Goal: Transaction & Acquisition: Purchase product/service

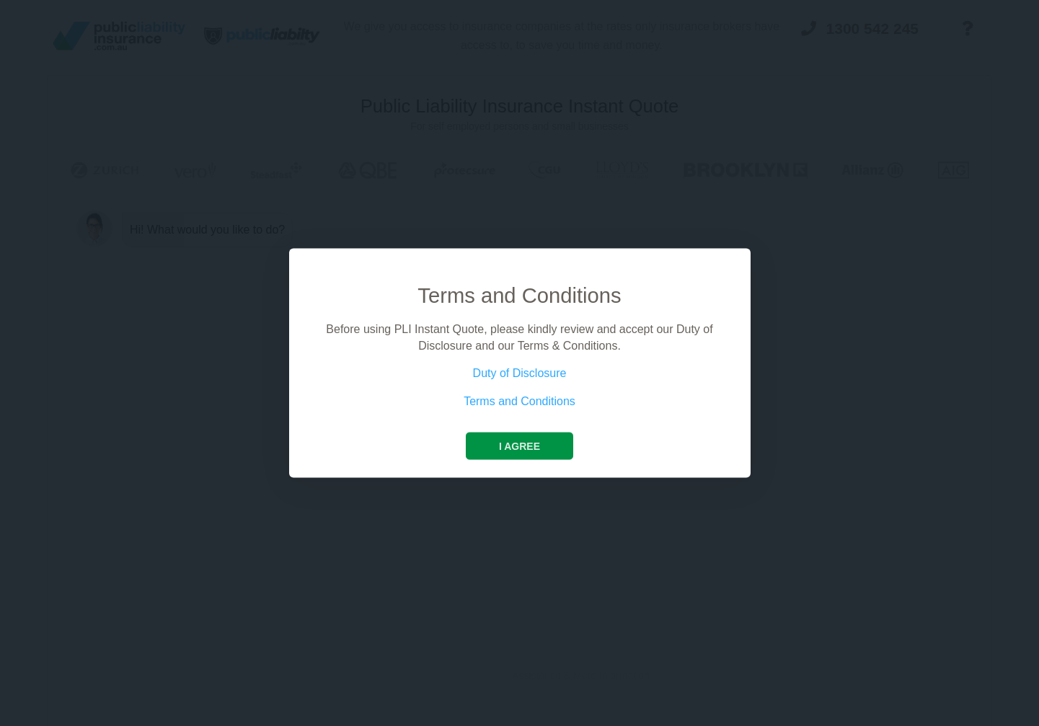
click at [526, 452] on button "I agree" at bounding box center [519, 446] width 107 height 27
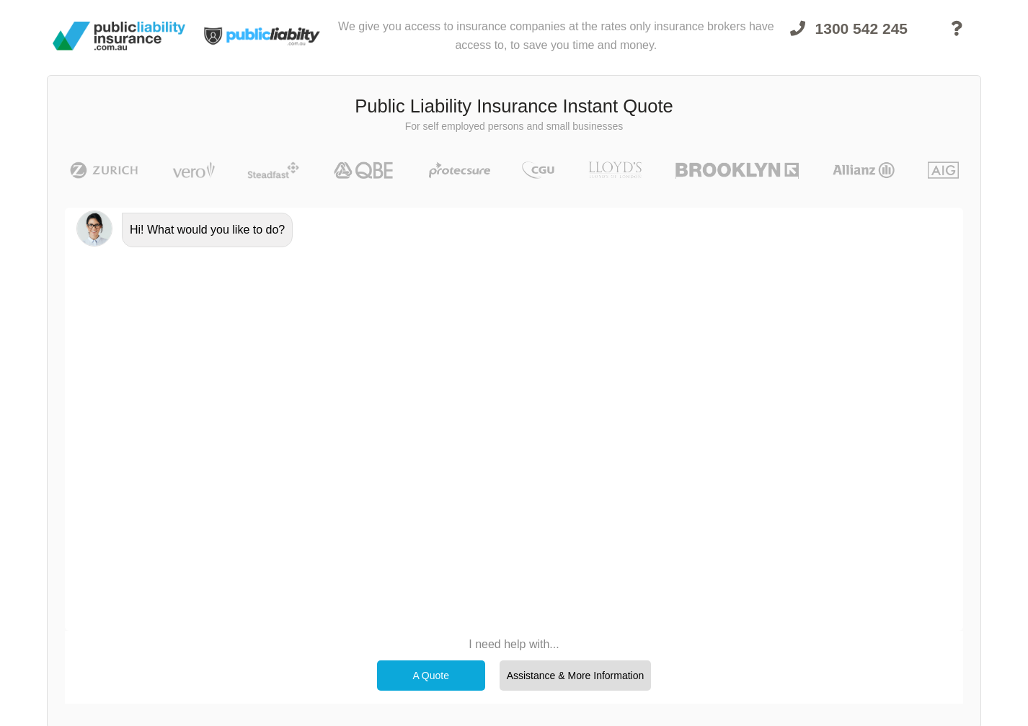
click at [406, 676] on div "A Quote" at bounding box center [431, 675] width 108 height 30
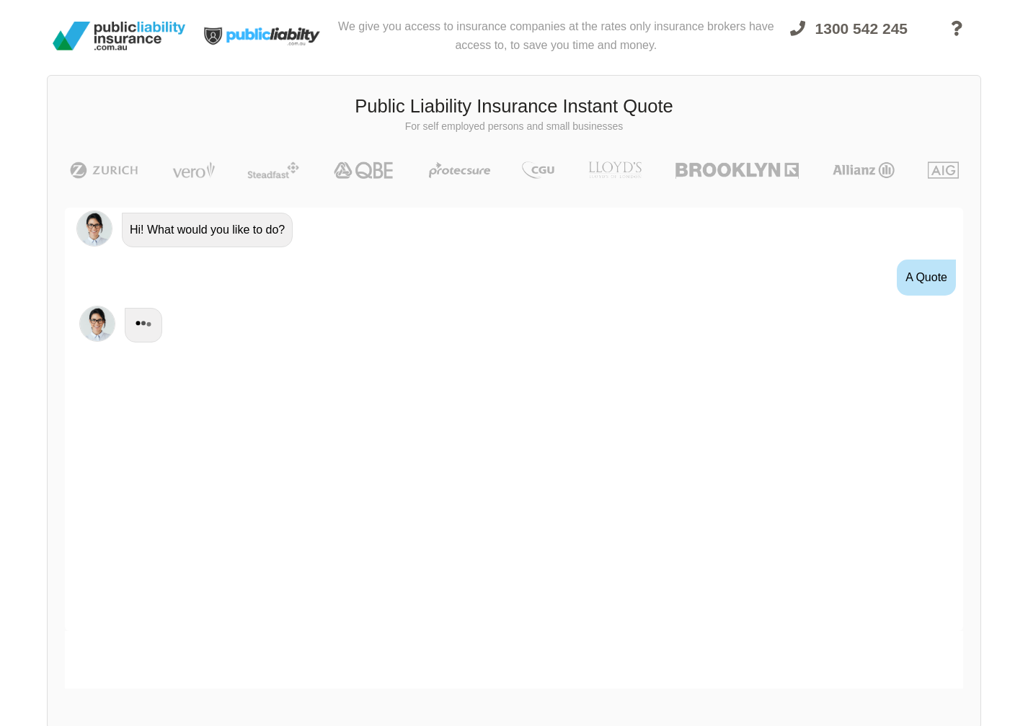
click at [406, 676] on div at bounding box center [514, 660] width 898 height 58
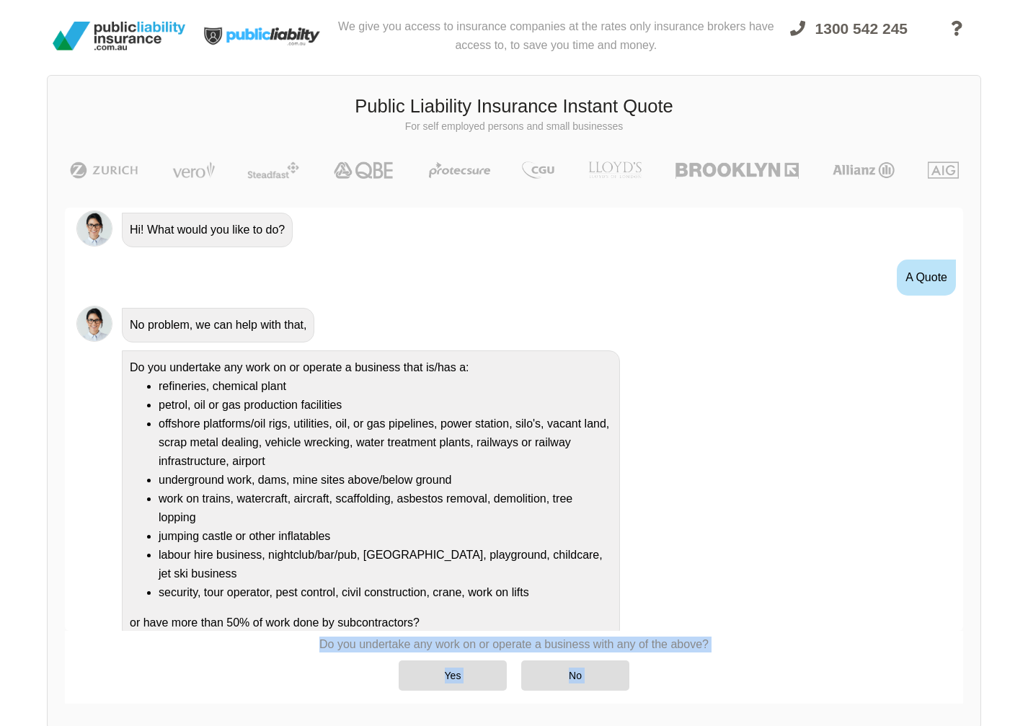
scroll to position [13, 0]
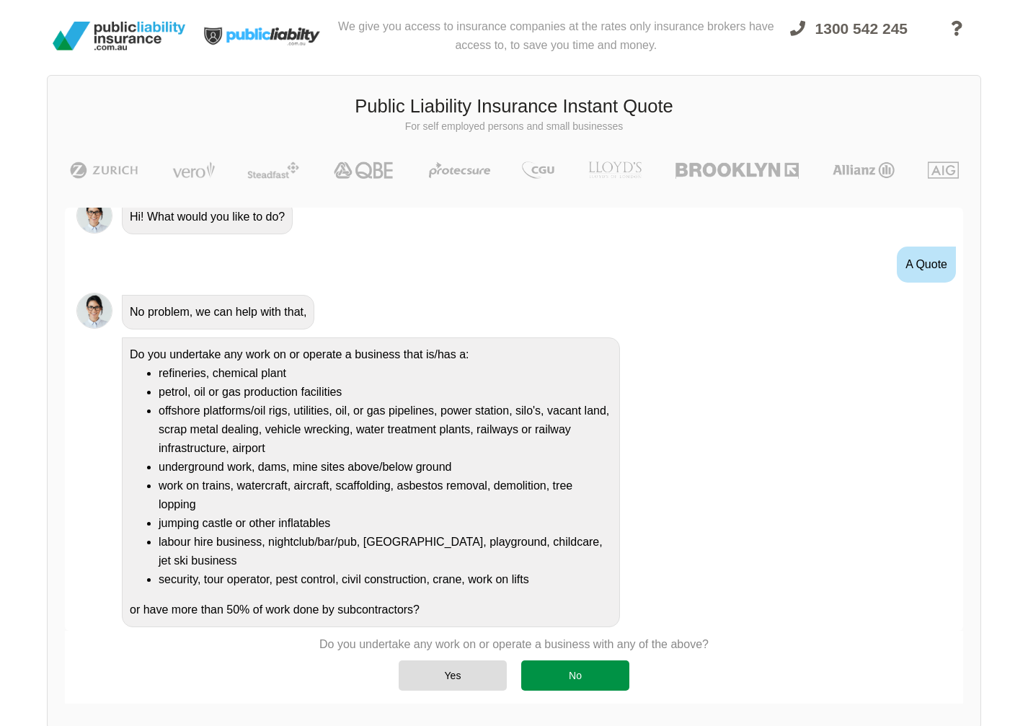
click at [566, 684] on div "No" at bounding box center [575, 675] width 108 height 30
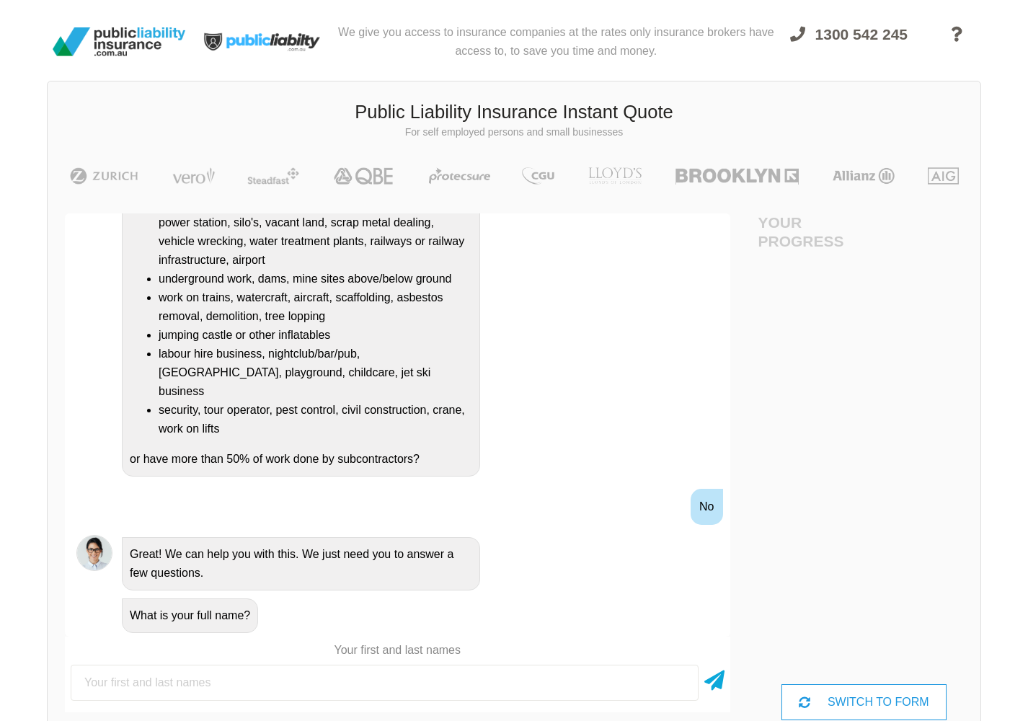
scroll to position [0, 0]
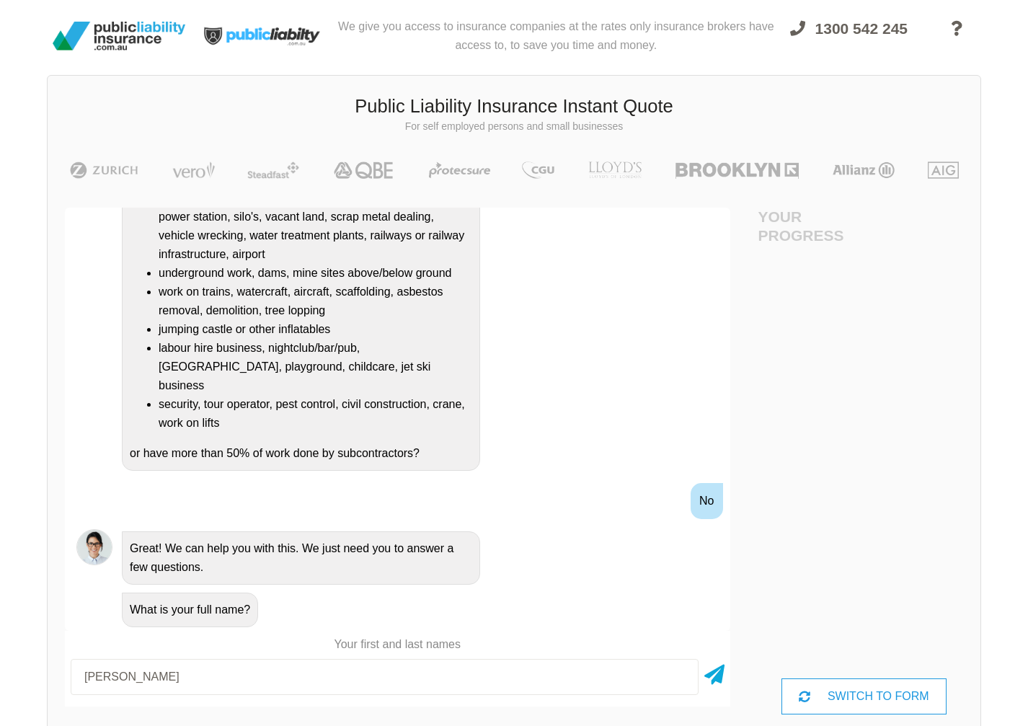
type input "[PERSON_NAME]"
click at [721, 680] on icon at bounding box center [714, 672] width 20 height 26
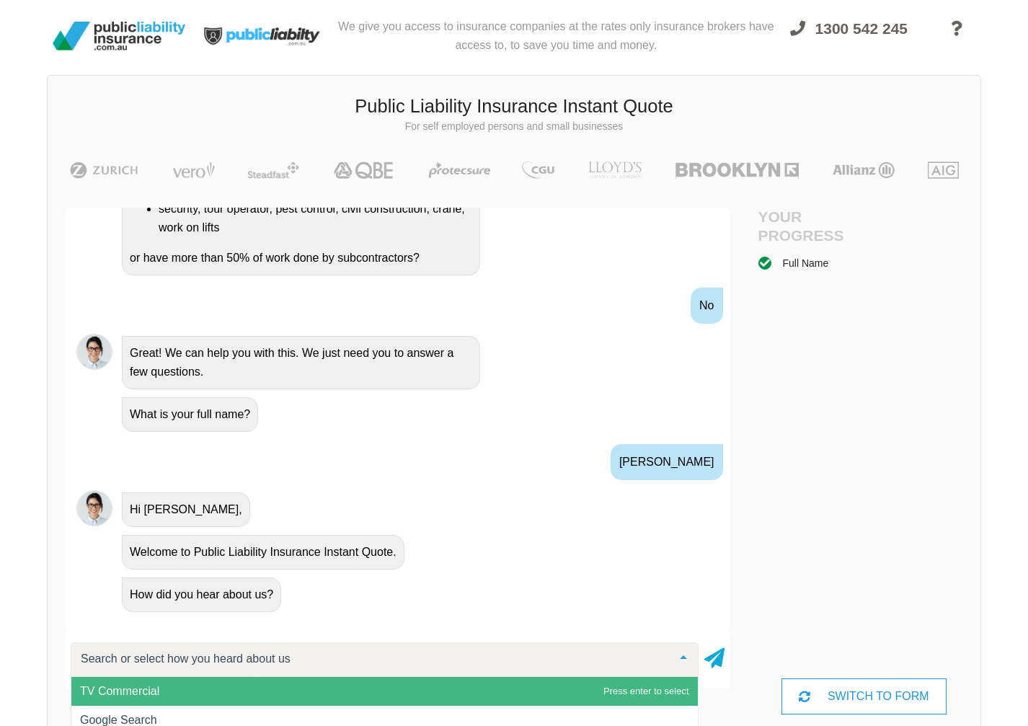
scroll to position [110, 0]
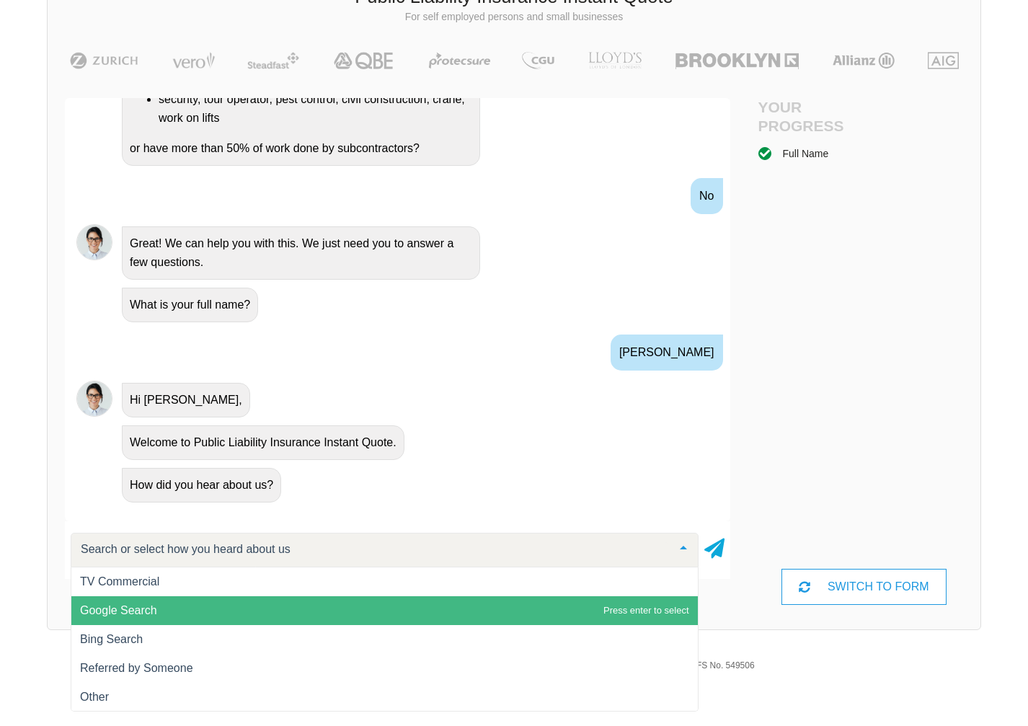
click at [128, 608] on span "Google Search" at bounding box center [118, 610] width 77 height 12
click at [128, 608] on div "Public Liability Insurance Instant Quote For self employed persons and small bu…" at bounding box center [514, 297] width 934 height 665
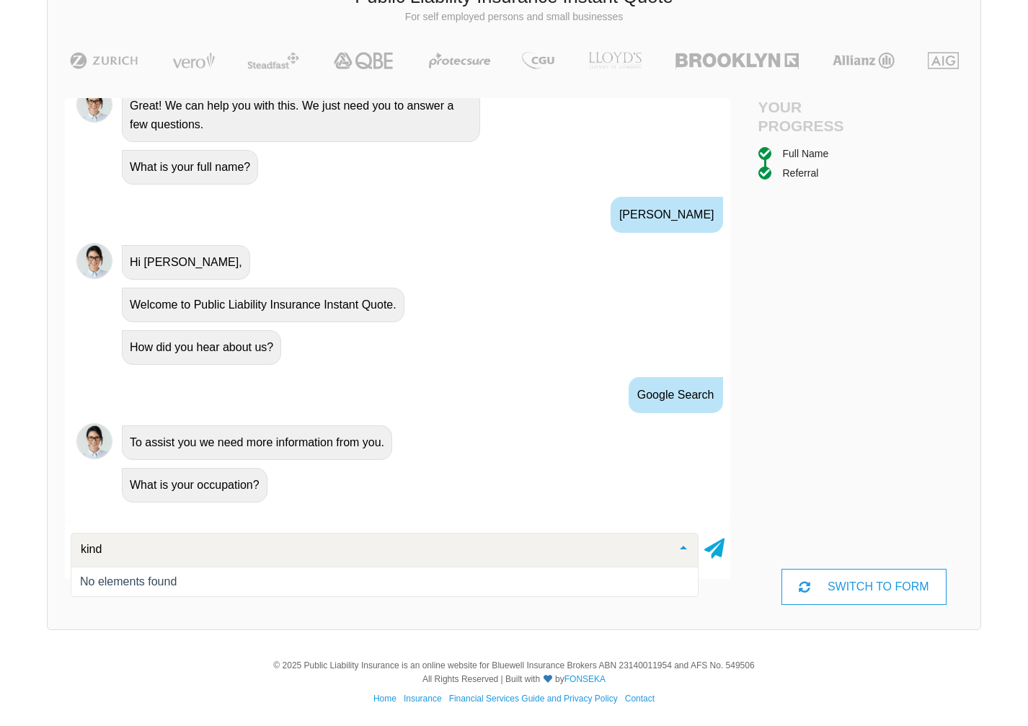
scroll to position [0, 0]
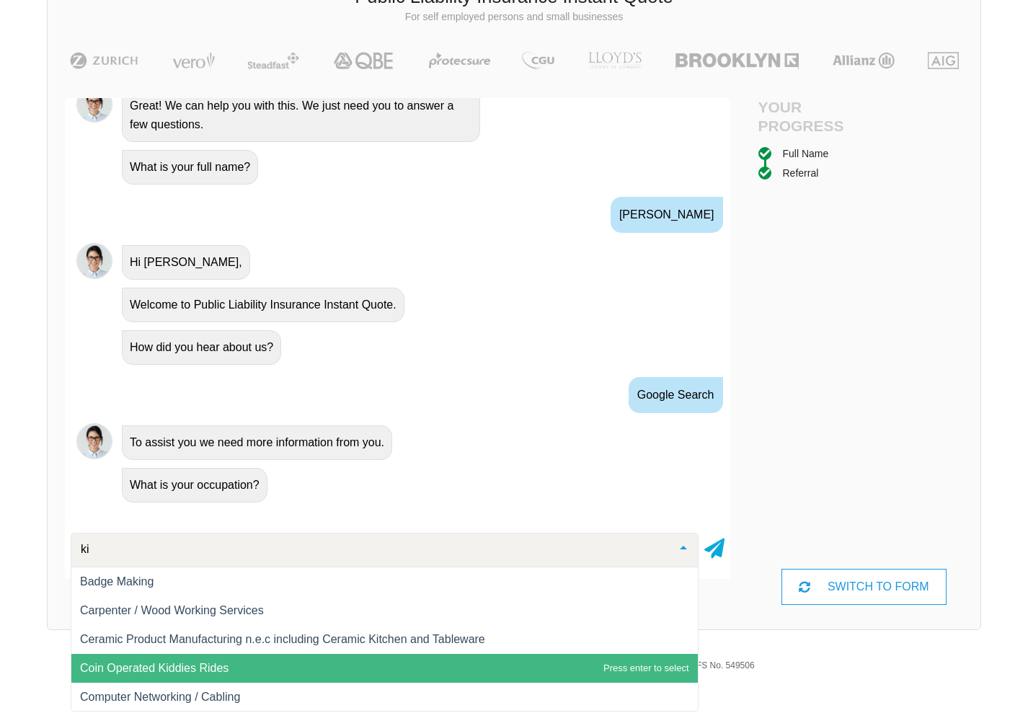
type input "k"
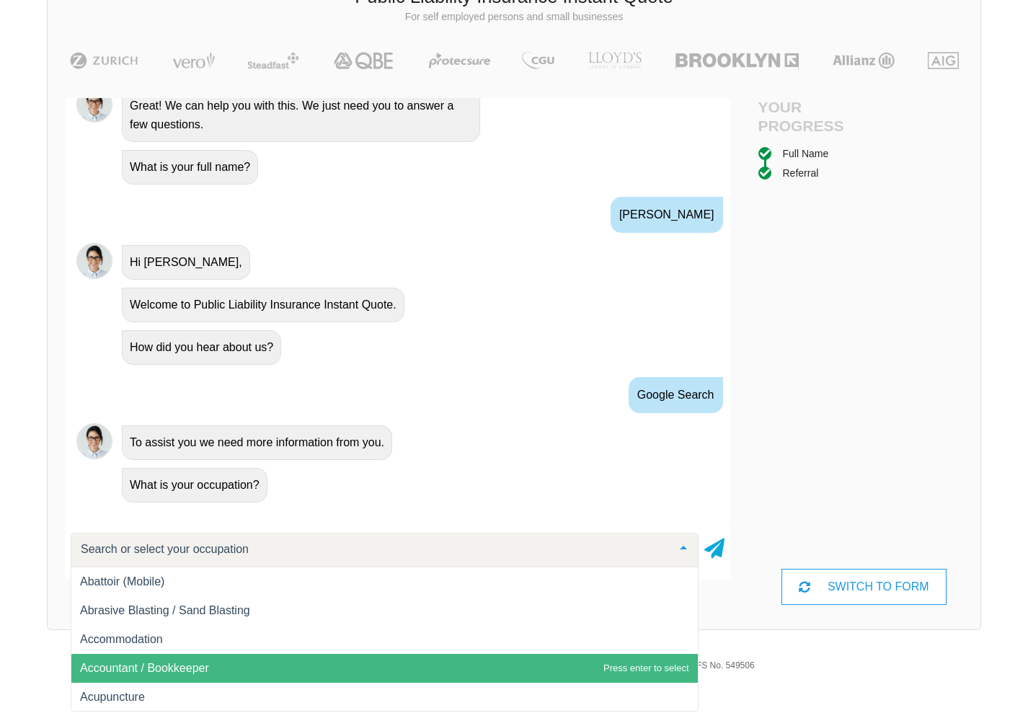
click at [407, 662] on span "Accountant / Bookkeeper" at bounding box center [384, 668] width 627 height 29
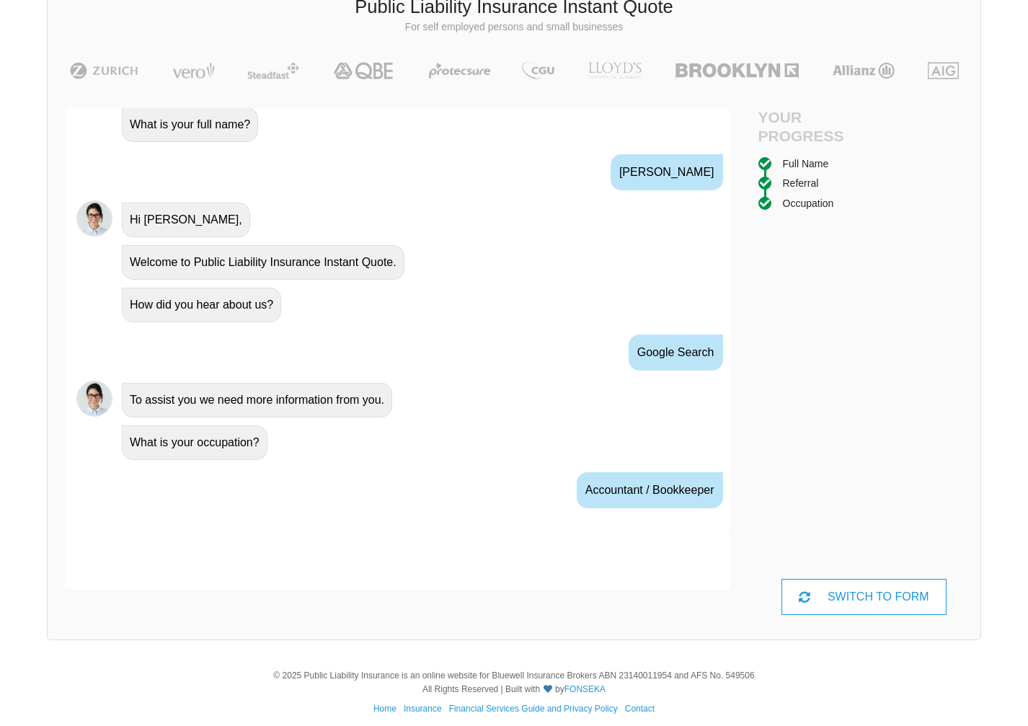
scroll to position [639, 0]
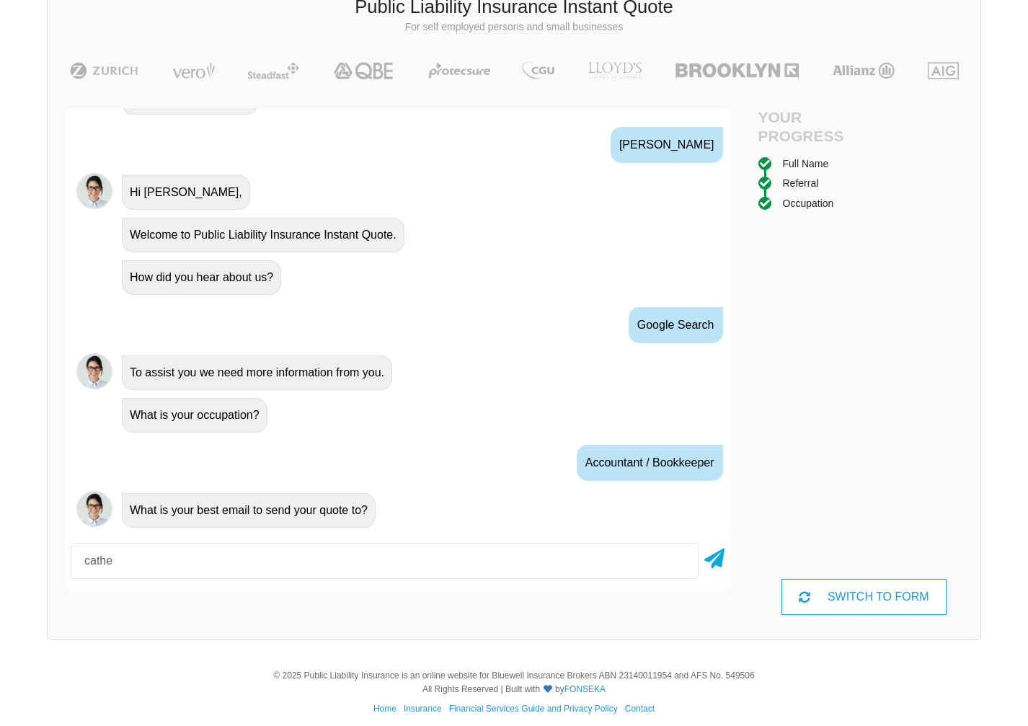
type input "[PERSON_NAME][EMAIL_ADDRESS][DOMAIN_NAME]"
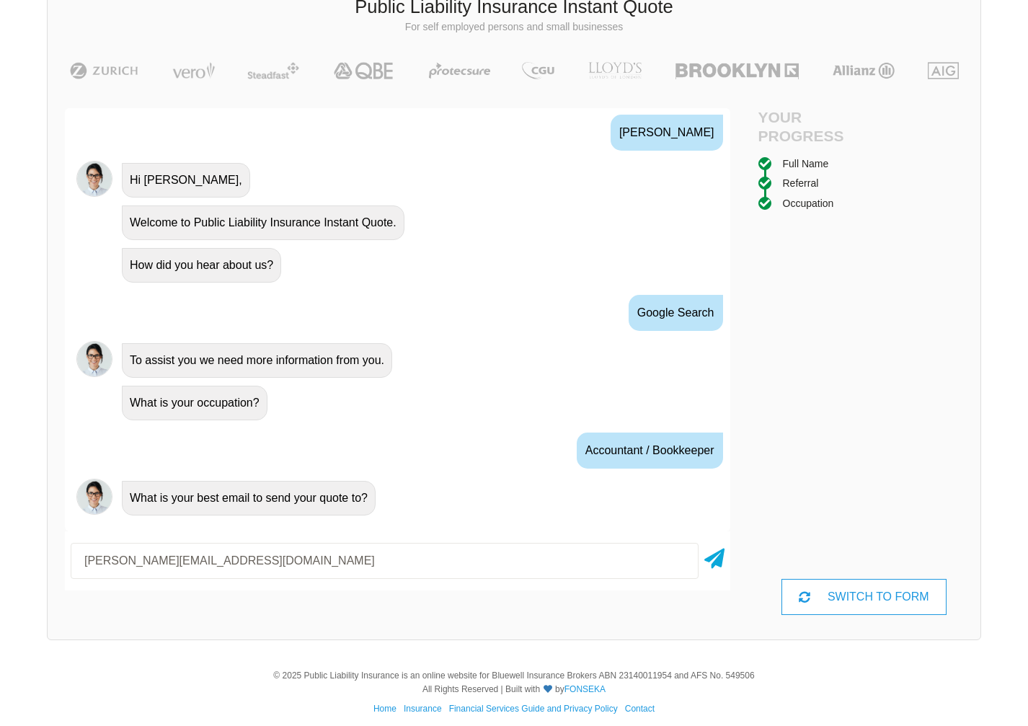
scroll to position [654, 0]
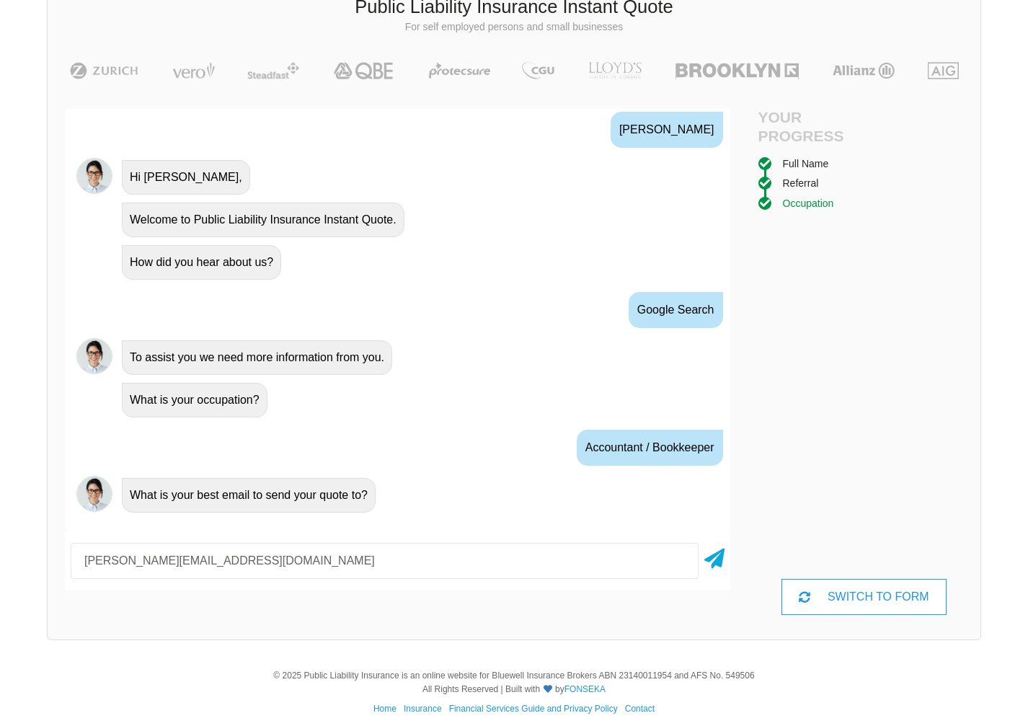
click at [797, 200] on div "Occupation" at bounding box center [808, 203] width 51 height 16
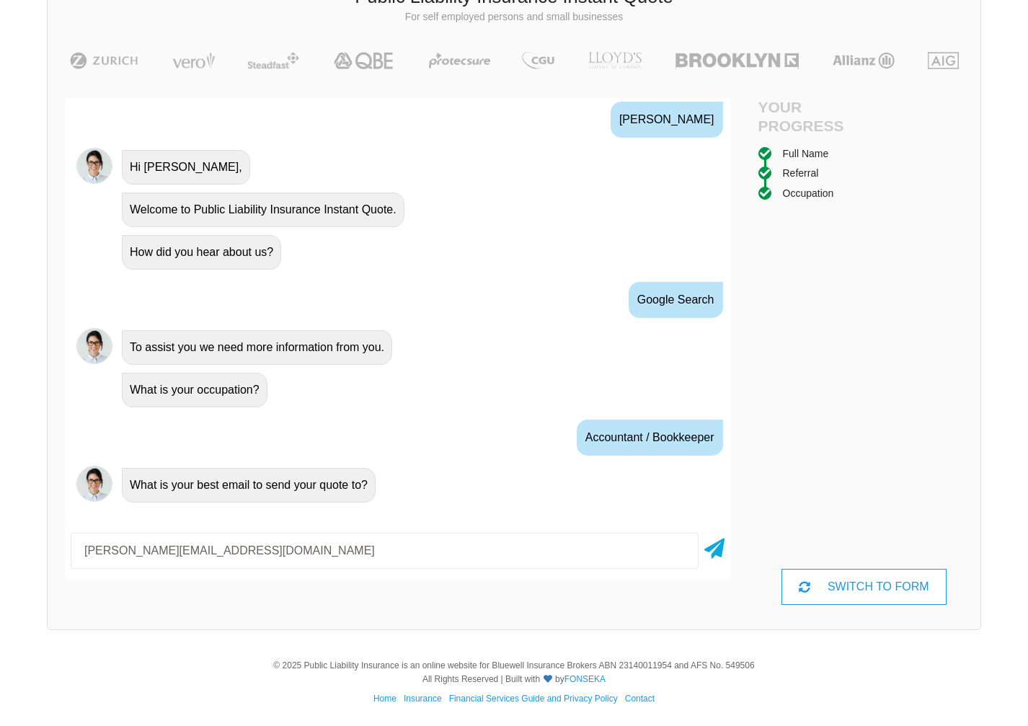
click at [229, 386] on div "What is your occupation?" at bounding box center [195, 390] width 146 height 35
click at [717, 552] on icon at bounding box center [714, 546] width 20 height 26
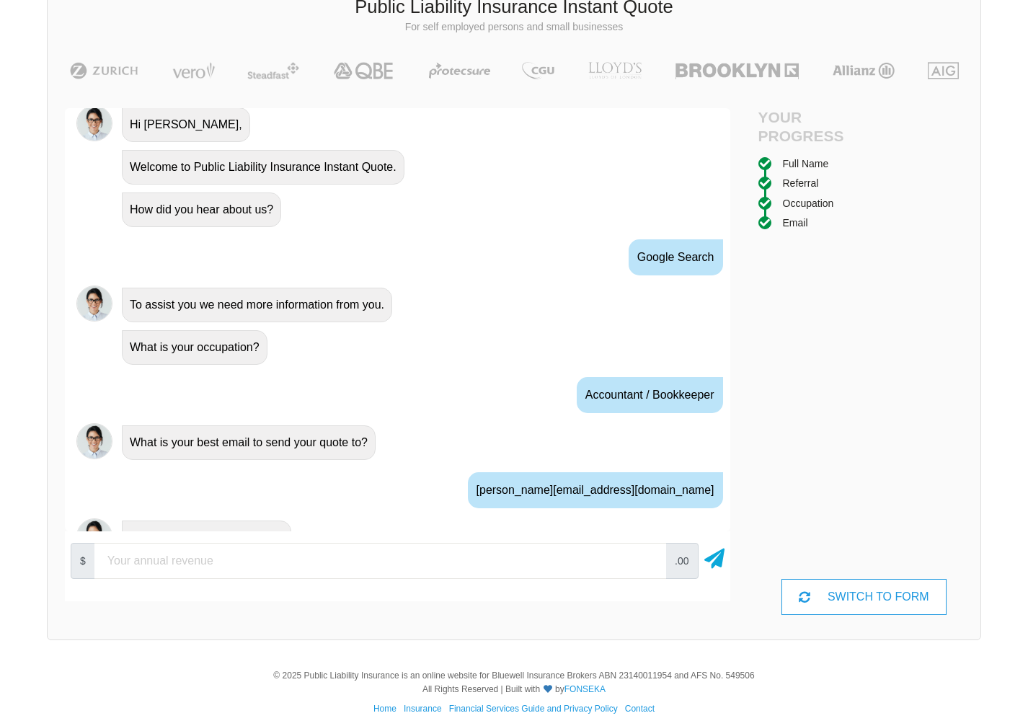
scroll to position [734, 0]
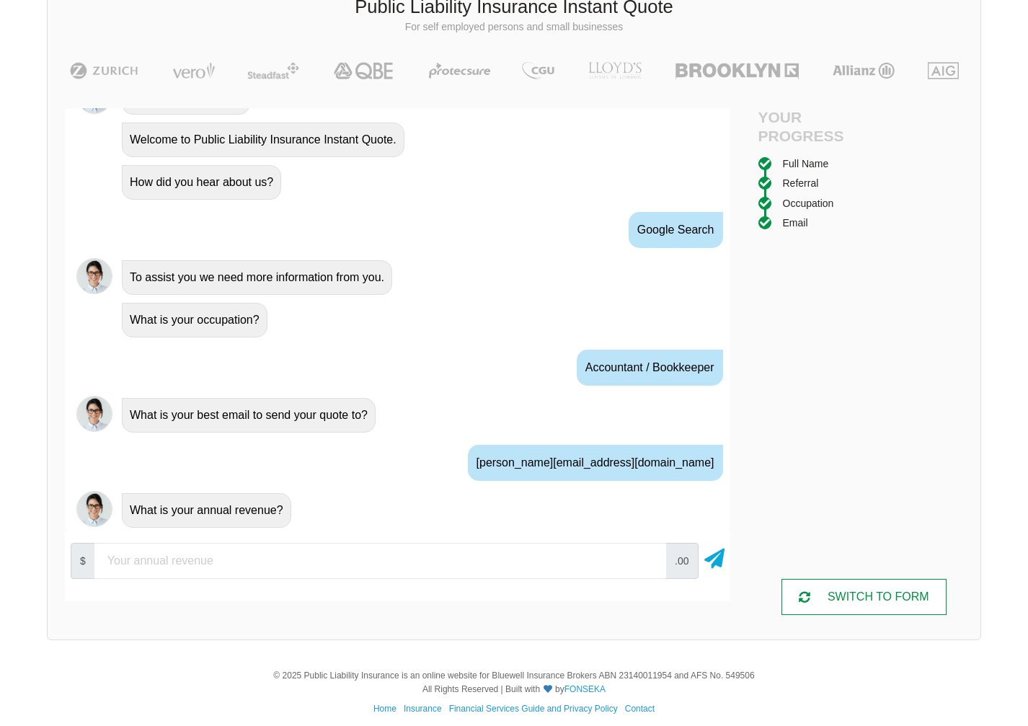
click at [841, 598] on div "SWITCH TO FORM" at bounding box center [864, 597] width 165 height 36
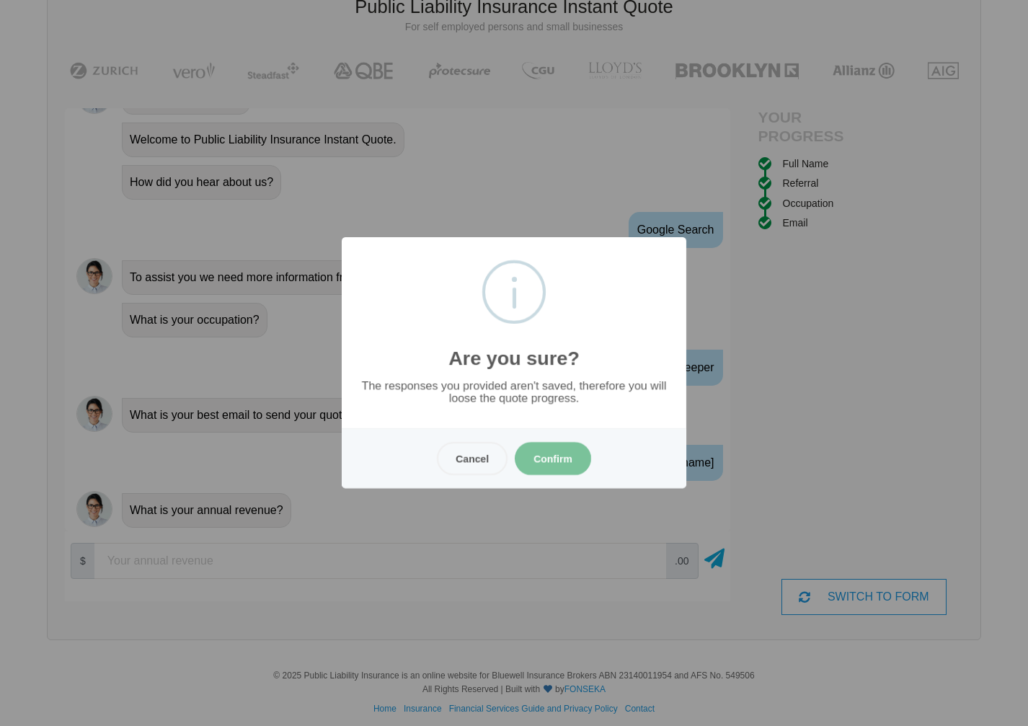
click at [554, 459] on button "Confirm" at bounding box center [553, 458] width 76 height 33
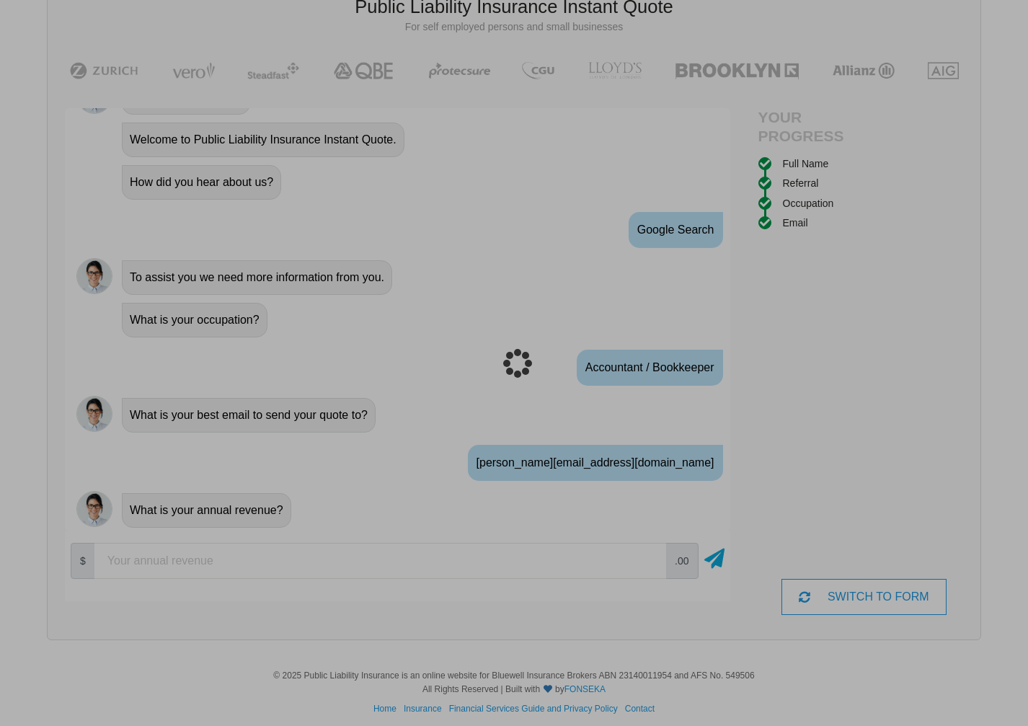
scroll to position [36, 0]
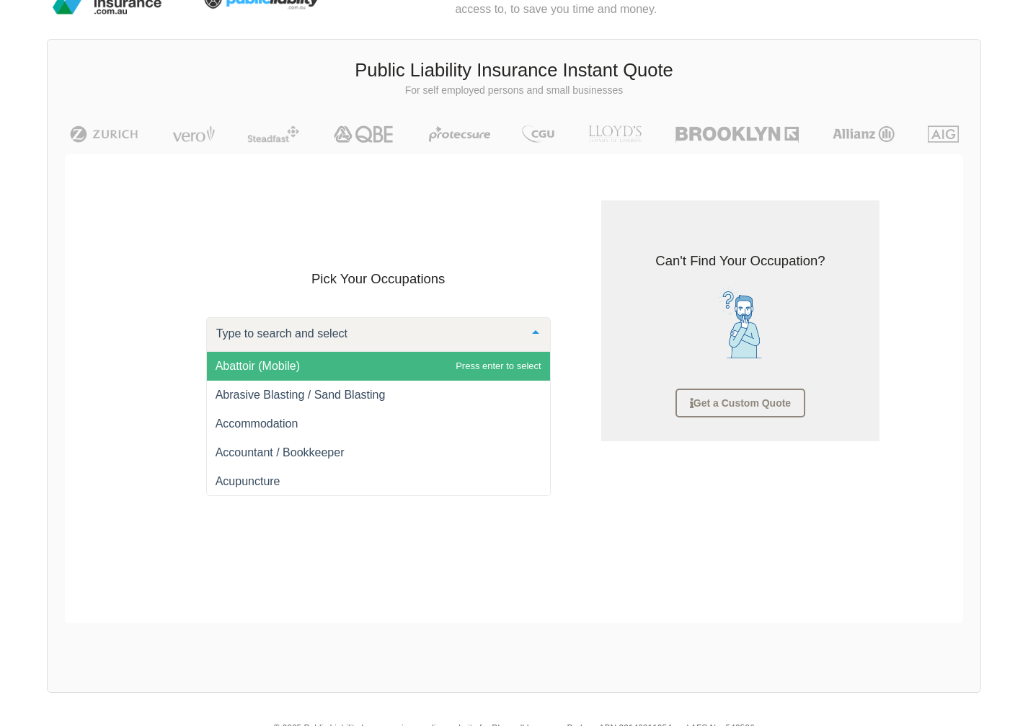
click at [353, 330] on div at bounding box center [378, 334] width 345 height 35
type input "p"
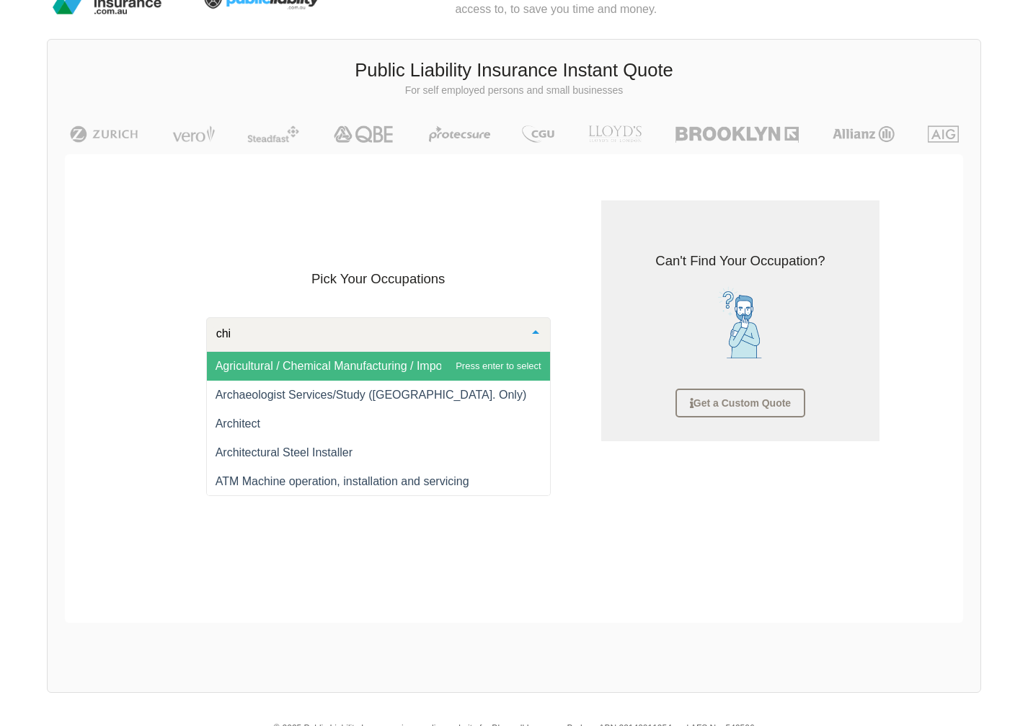
type input "chil"
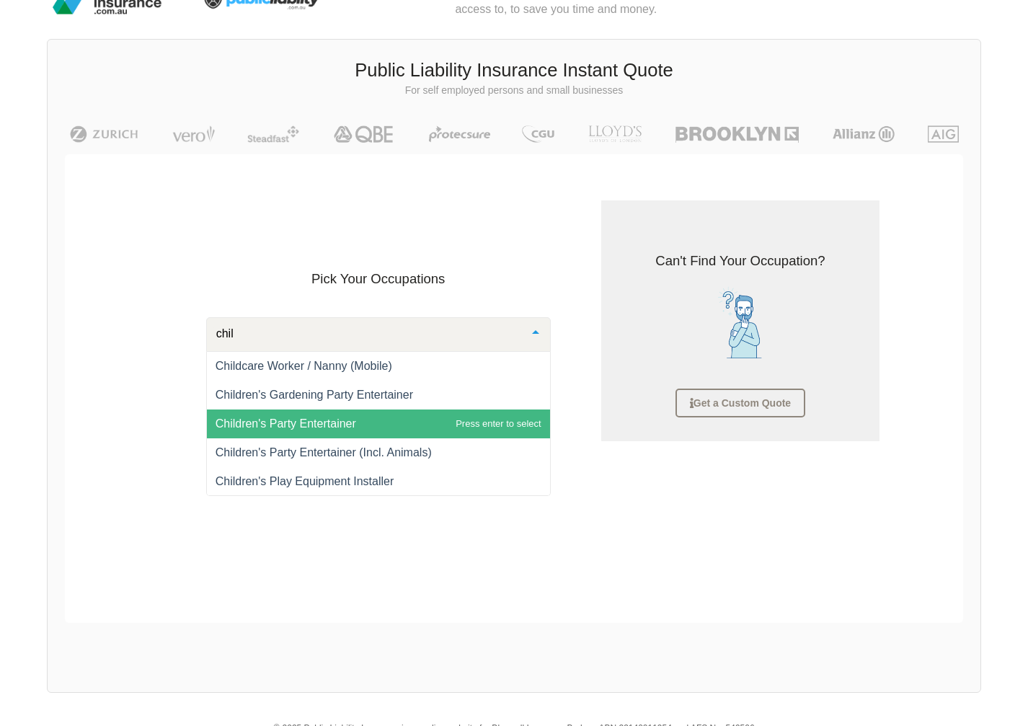
scroll to position [58, 0]
click at [366, 416] on span "Children's Party Entertainer" at bounding box center [378, 423] width 343 height 29
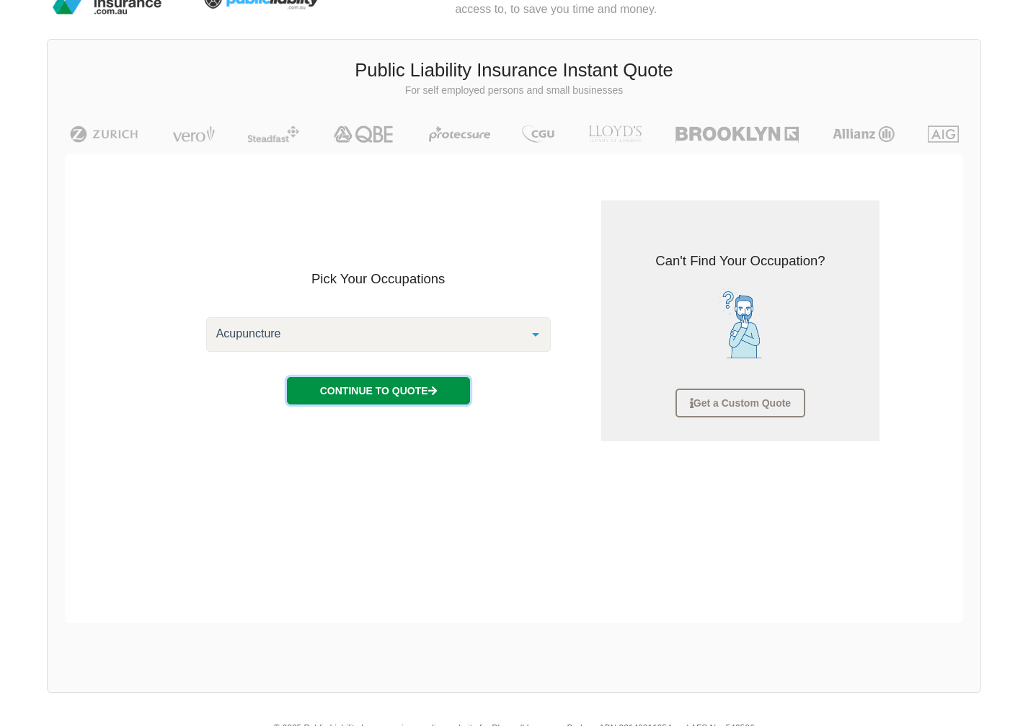
click at [384, 390] on button "Continue to Quote" at bounding box center [378, 390] width 183 height 27
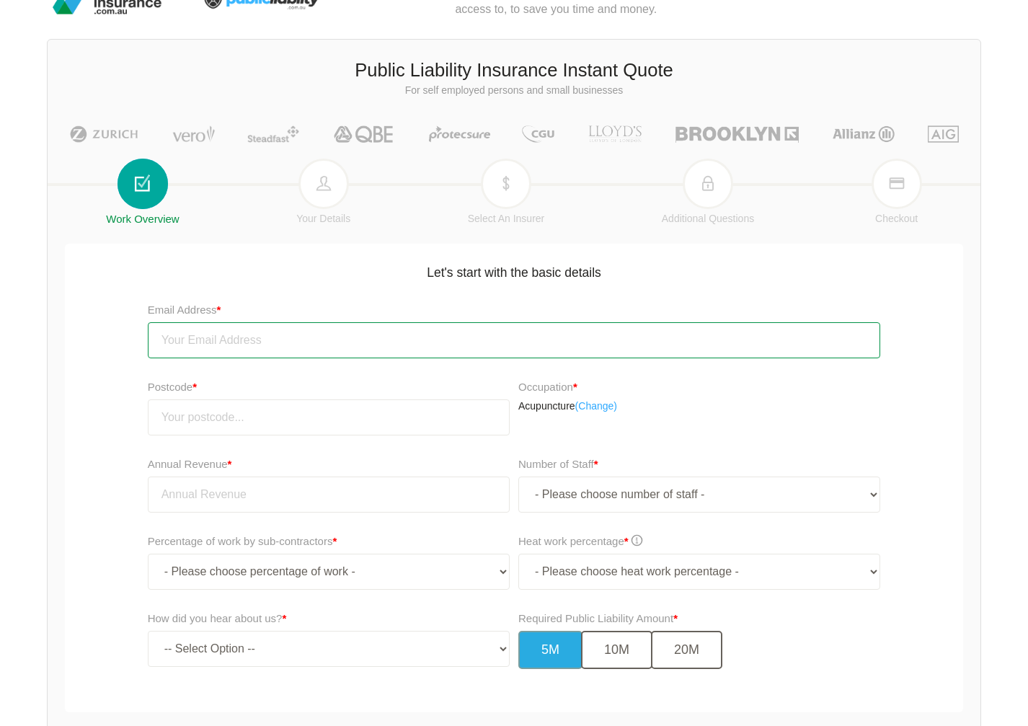
click at [280, 342] on input "email" at bounding box center [514, 340] width 733 height 36
type input "[PERSON_NAME][EMAIL_ADDRESS][DOMAIN_NAME]"
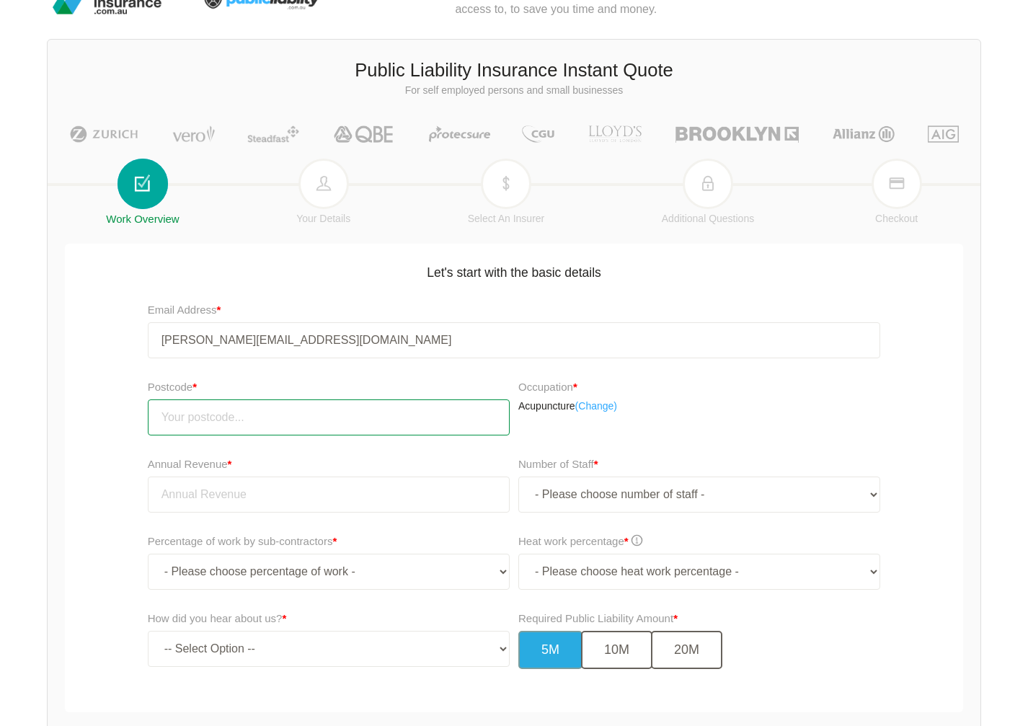
click at [262, 415] on input "number" at bounding box center [329, 417] width 362 height 36
type input "3754"
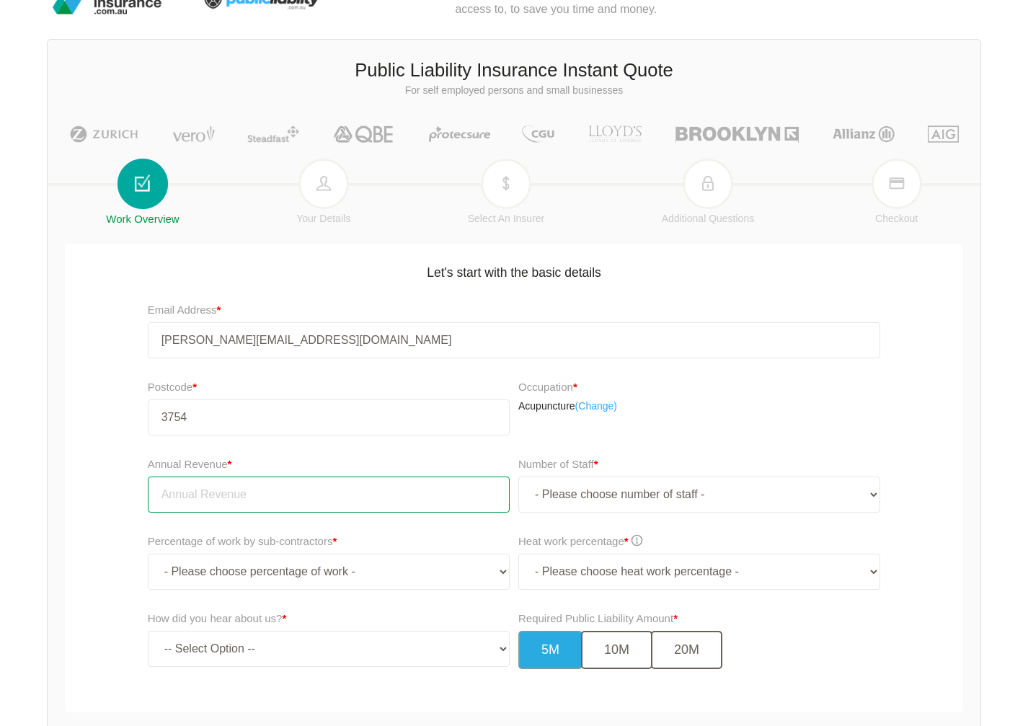
click at [267, 495] on input "tel" at bounding box center [329, 495] width 362 height 36
type input "0.00"
click at [704, 498] on select "- Please choose number of staff - 1 2 3 4 5 6 7 8 9 10 11+" at bounding box center [699, 495] width 362 height 36
select select "5"
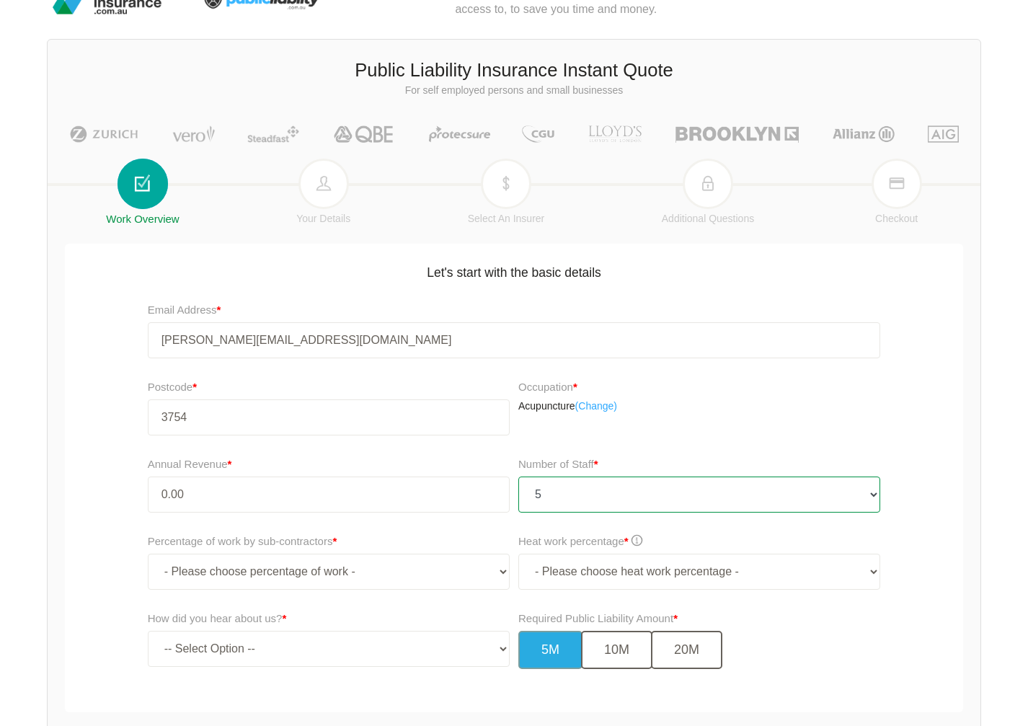
click at [518, 477] on select "- Please choose number of staff - 1 2 3 4 5 6 7 8 9 10 11+" at bounding box center [699, 495] width 362 height 36
click at [581, 619] on label "Required Public Liability Amount *" at bounding box center [597, 618] width 159 height 17
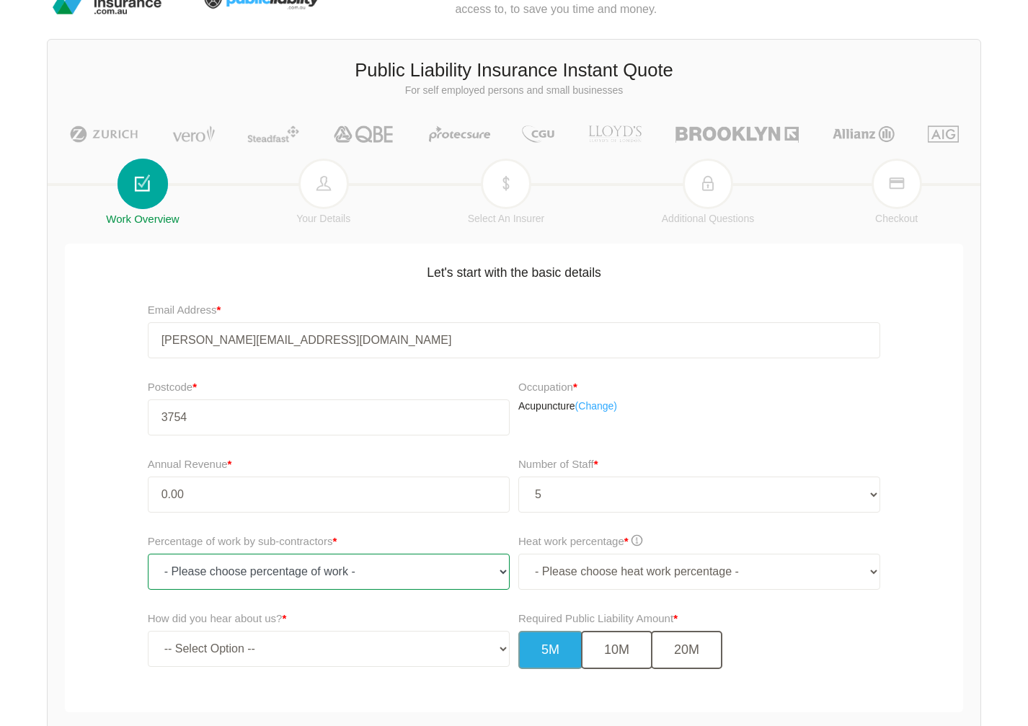
click at [235, 580] on select "- Please choose percentage of work - 0% 0 to 9.99% 10% to 19.99% 20% to 29.99% …" at bounding box center [329, 572] width 362 height 36
select select "0"
click at [148, 554] on select "- Please choose percentage of work - 0% 0 to 9.99% 10% to 19.99% 20% to 29.99% …" at bounding box center [329, 572] width 362 height 36
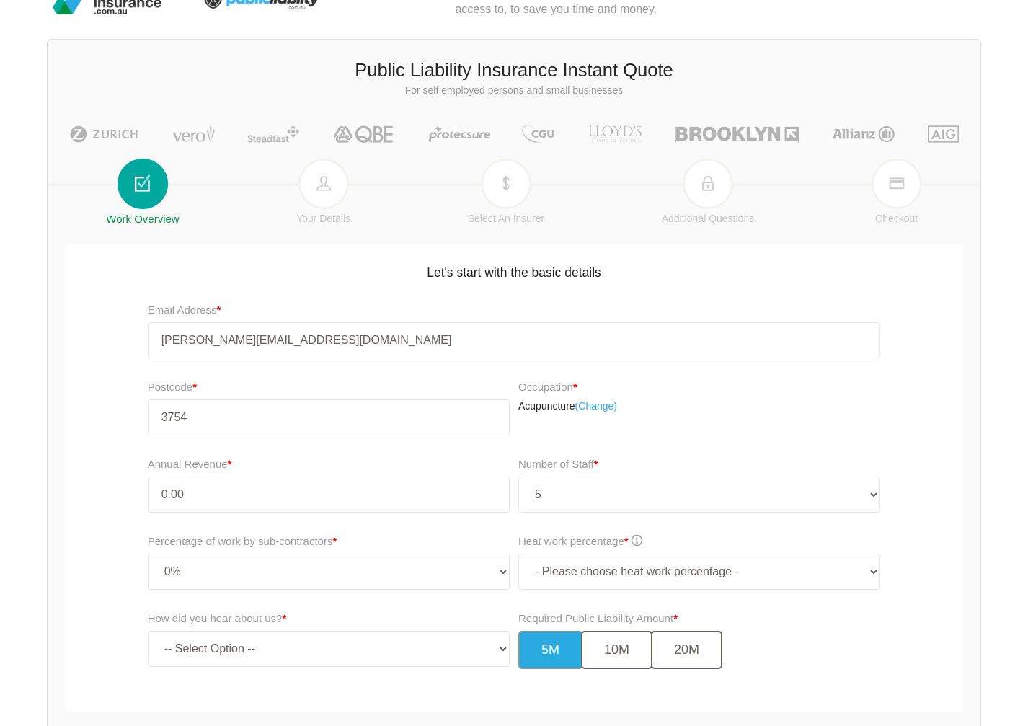
click at [229, 619] on label "How did you hear about us? *" at bounding box center [217, 618] width 139 height 17
click at [617, 574] on select "- Please choose heat work percentage - 0% 0 to 5% Above 5%" at bounding box center [699, 572] width 362 height 36
click at [826, 579] on select "- Please choose heat work percentage - 0% 0 to 5% Above 5%" at bounding box center [699, 572] width 362 height 36
select select "0"
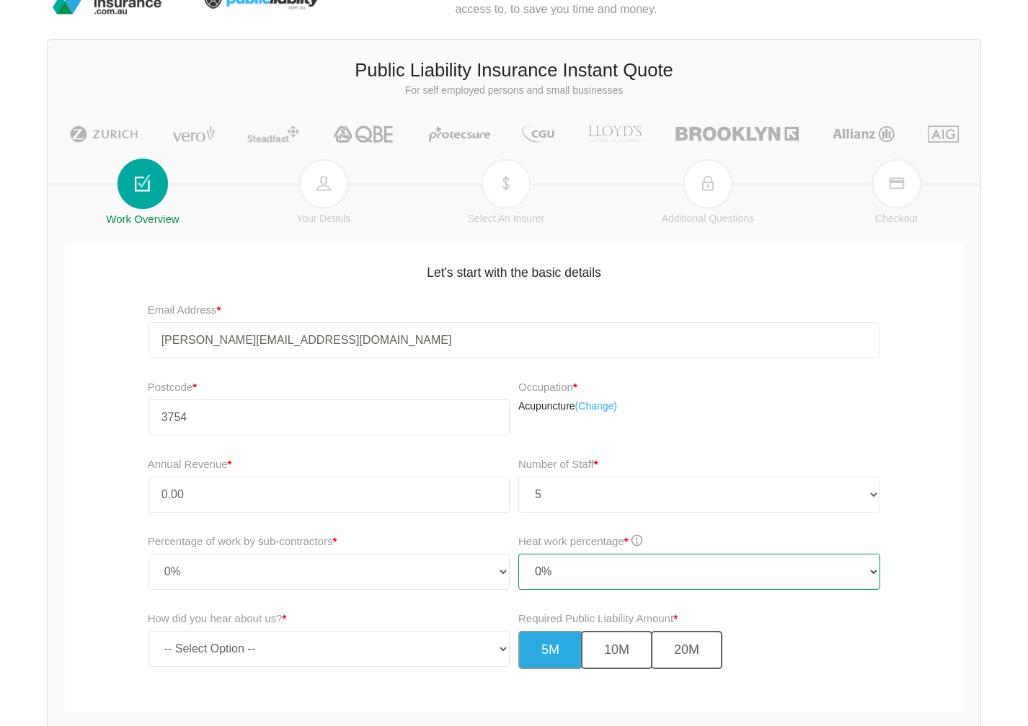
click at [518, 554] on select "- Please choose heat work percentage - 0% 0 to 5% Above 5%" at bounding box center [699, 572] width 362 height 36
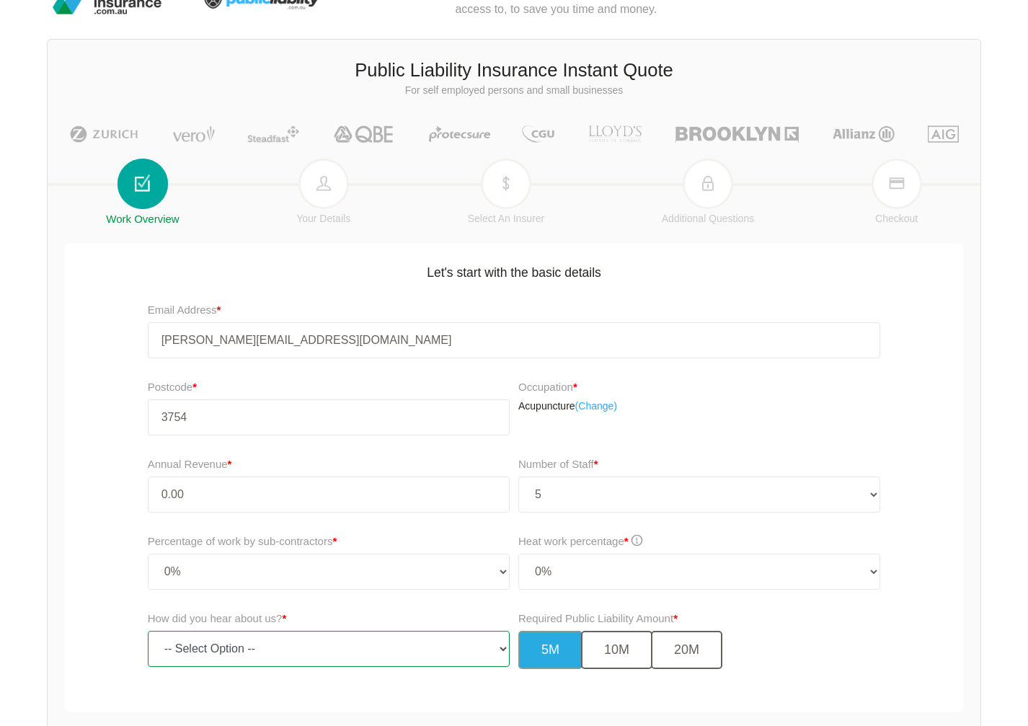
click at [231, 655] on select "-- Select Option -- TV Commercial Google Search Bing Search Referred by Someone…" at bounding box center [329, 649] width 362 height 36
click at [238, 645] on select "-- Select Option -- TV Commercial Google Search Bing Search Referred by Someone…" at bounding box center [329, 649] width 362 height 36
click at [515, 648] on div "Required Public Liability Amount * 5M 10M 20M" at bounding box center [702, 645] width 377 height 79
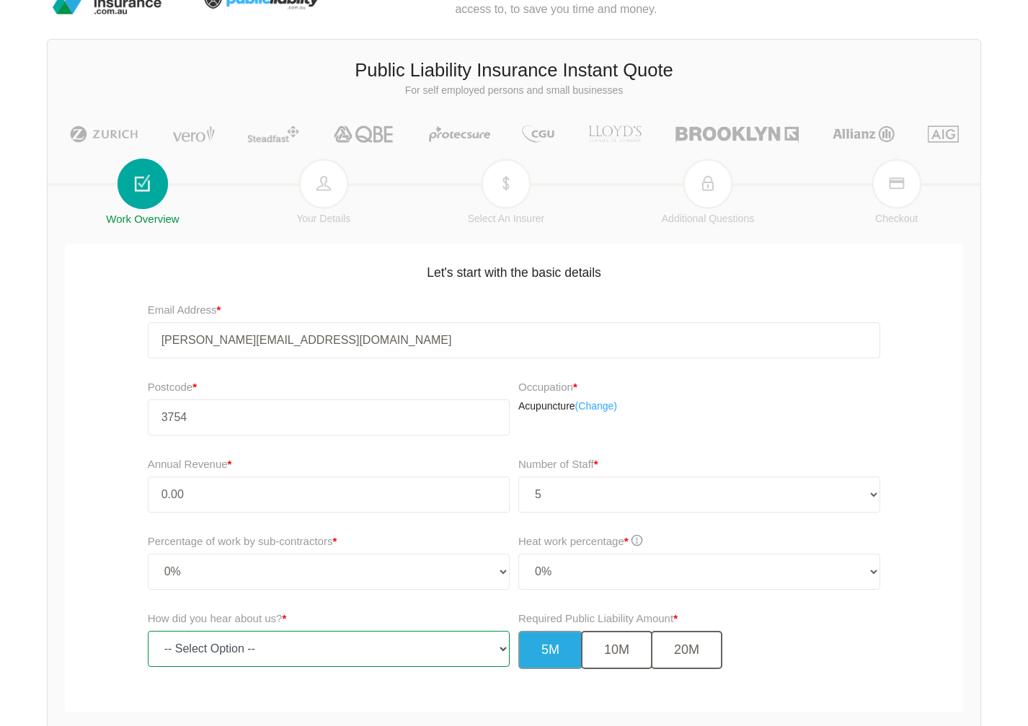
click at [503, 648] on select "-- Select Option -- TV Commercial Google Search Bing Search Referred by Someone…" at bounding box center [329, 649] width 362 height 36
select select "other"
click at [148, 631] on select "-- Select Option -- TV Commercial Google Search Bing Search Referred by Someone…" at bounding box center [329, 649] width 362 height 36
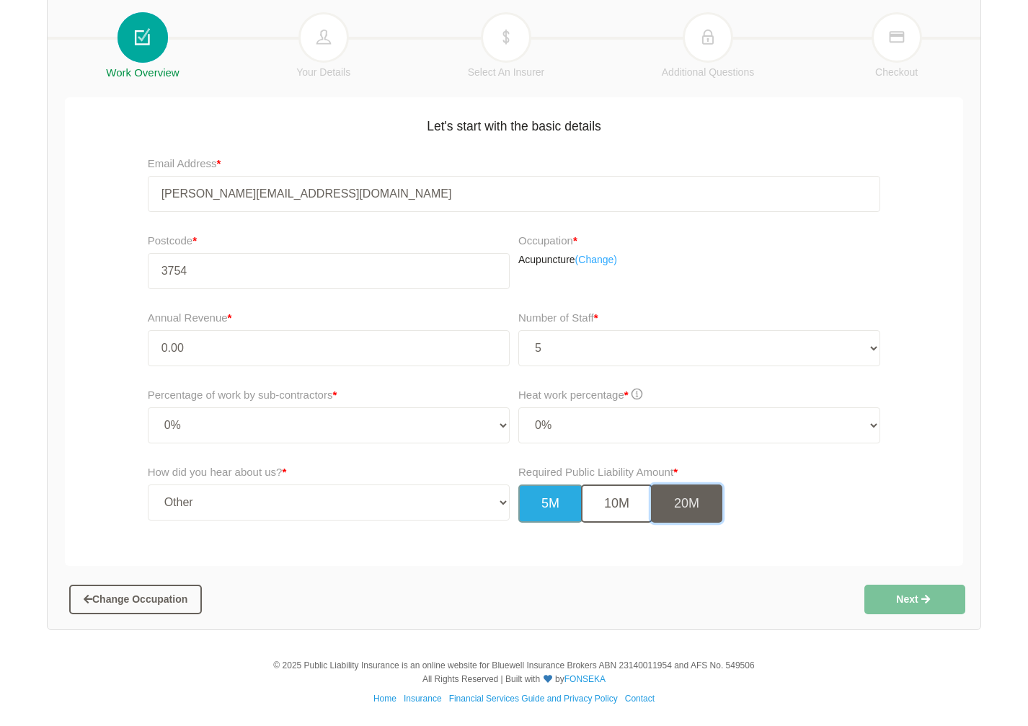
click at [683, 511] on button "20M" at bounding box center [686, 504] width 71 height 38
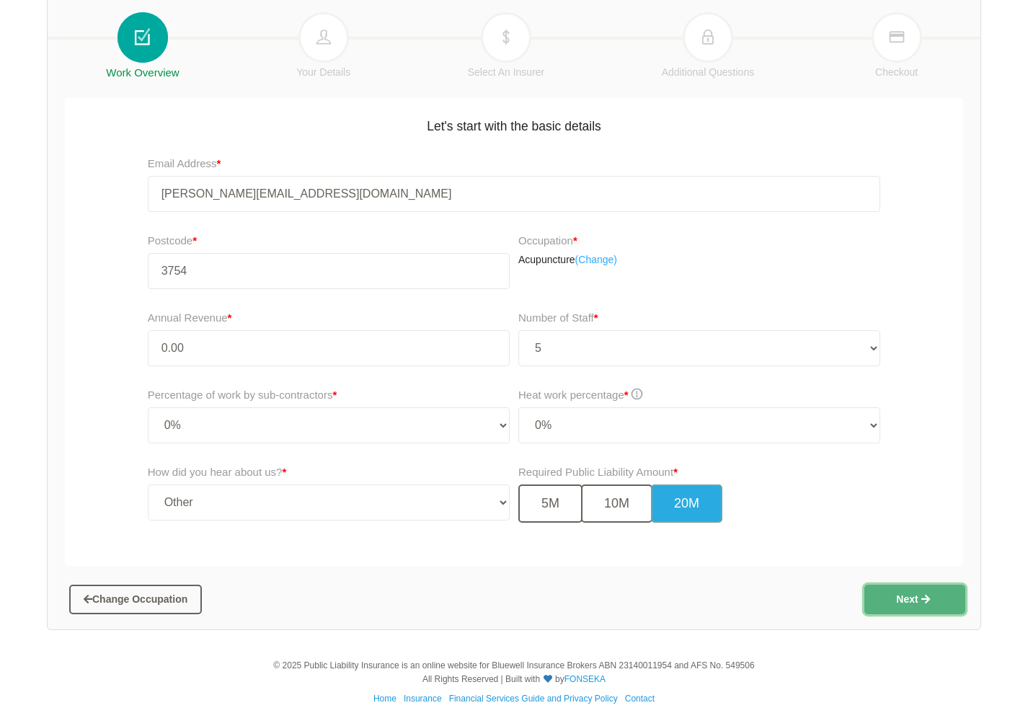
click at [908, 598] on button "Next" at bounding box center [915, 599] width 101 height 29
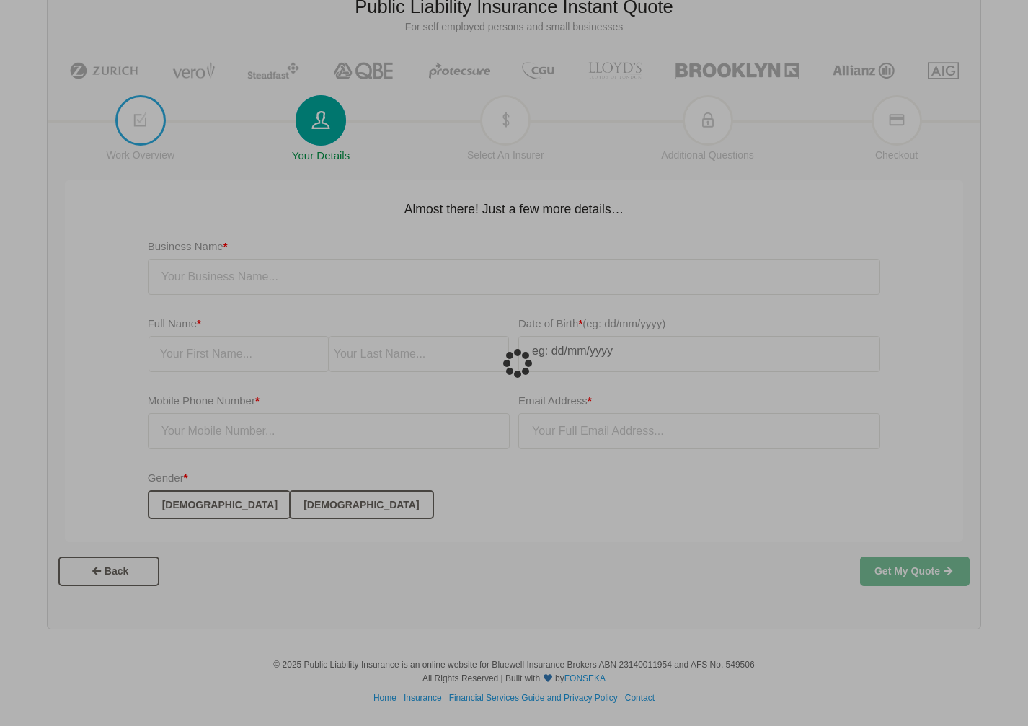
scroll to position [36, 0]
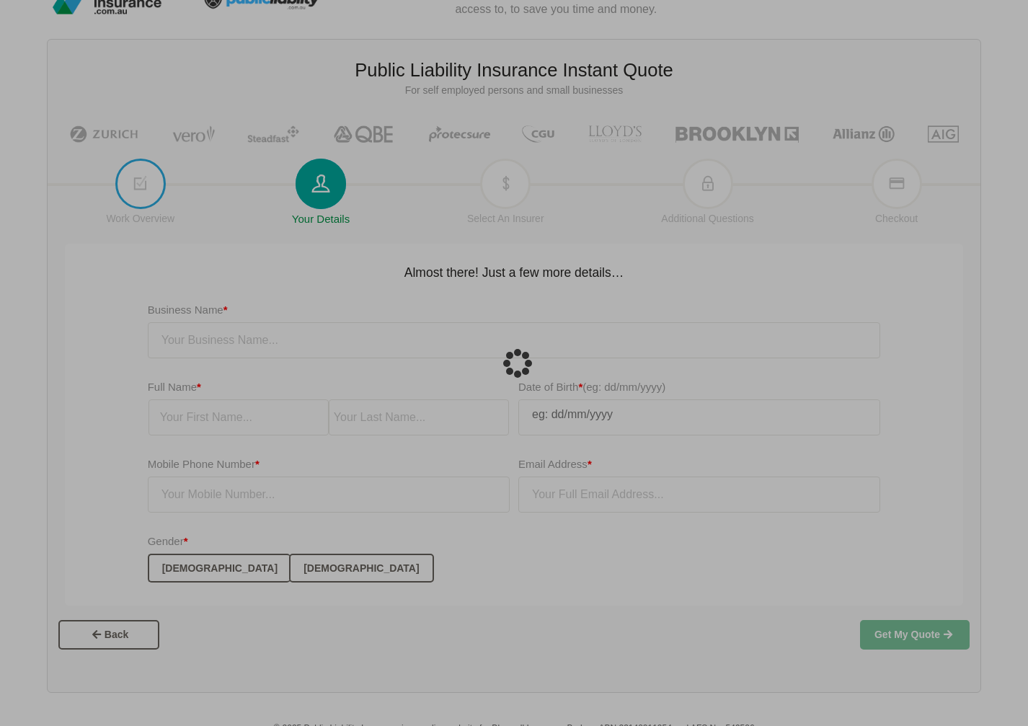
type input "[PERSON_NAME][EMAIL_ADDRESS][DOMAIN_NAME]"
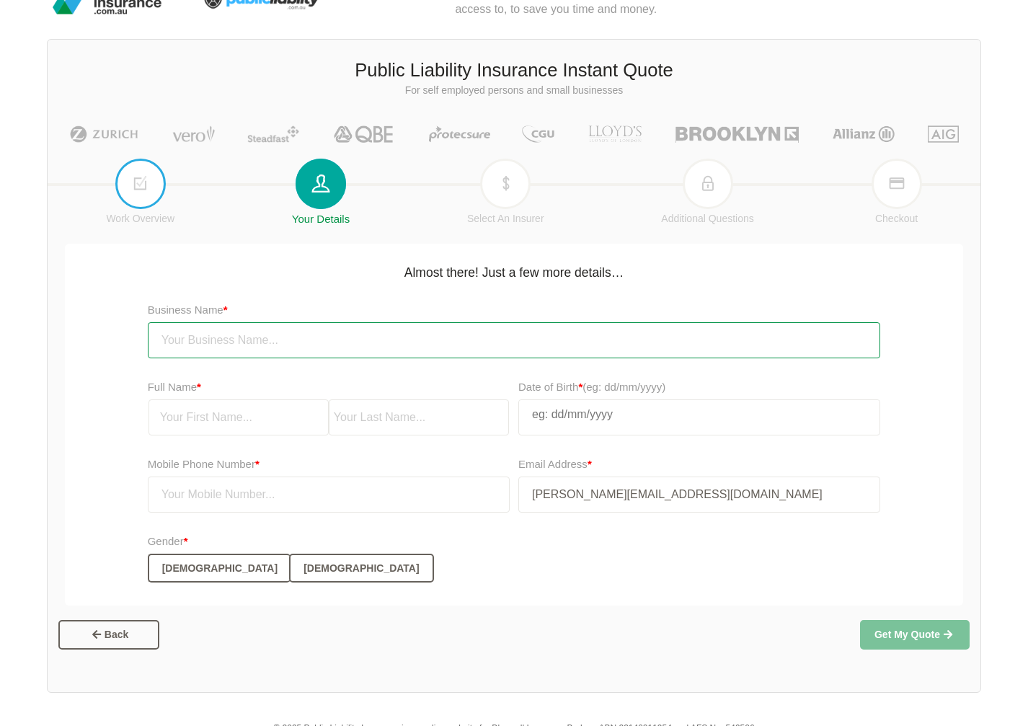
click at [184, 342] on input "text" at bounding box center [514, 340] width 733 height 36
type input "Homeschool Cooperative Inc"
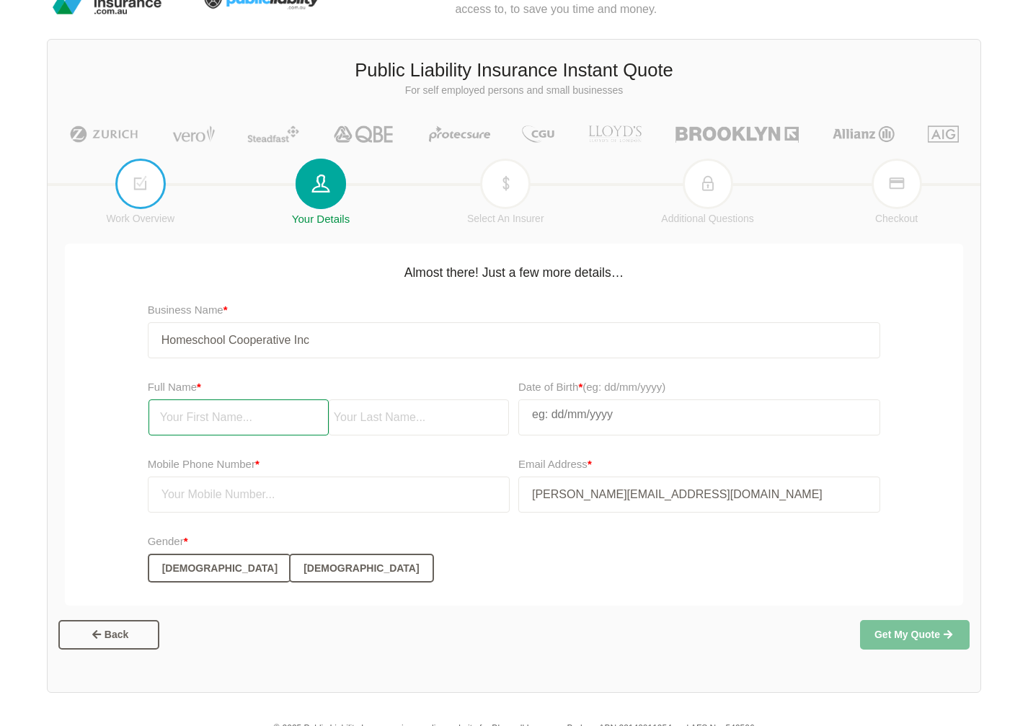
click at [232, 419] on input "text" at bounding box center [239, 417] width 180 height 36
type input "[PERSON_NAME]"
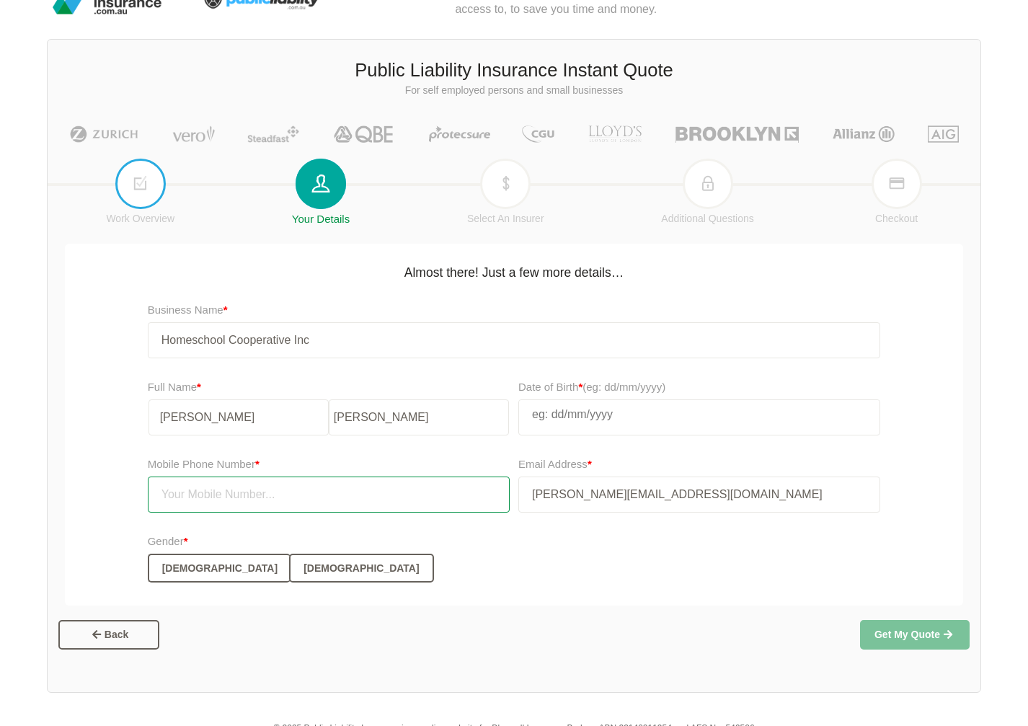
type input "0413559692"
click at [630, 423] on input "text" at bounding box center [699, 414] width 361 height 29
select select "8"
select select "2007"
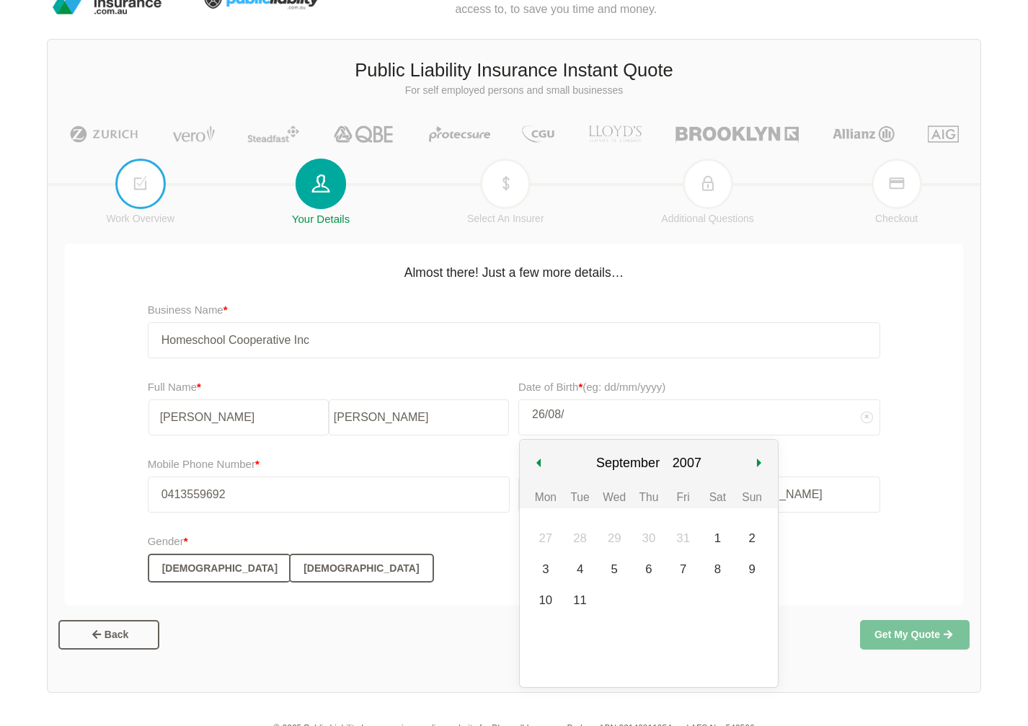
type input "26/08/1"
select select "7"
select select "1"
type input "26/08/198"
select select "198"
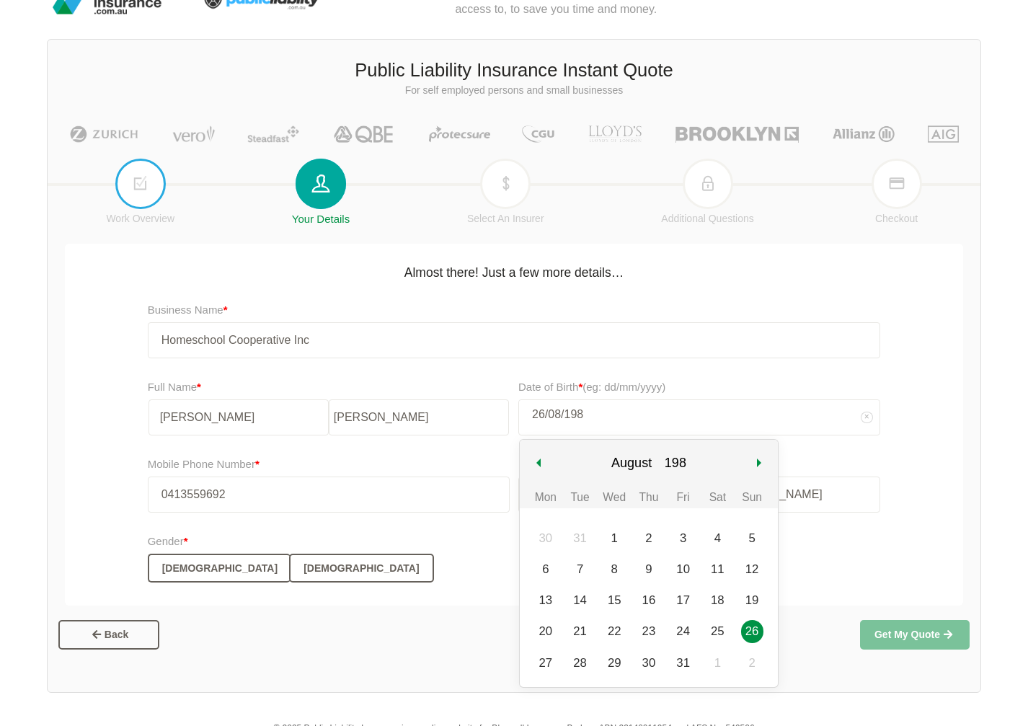
type input "[DATE]"
select select "1984"
type input "[DATE]"
click at [755, 633] on div "26" at bounding box center [752, 631] width 22 height 22
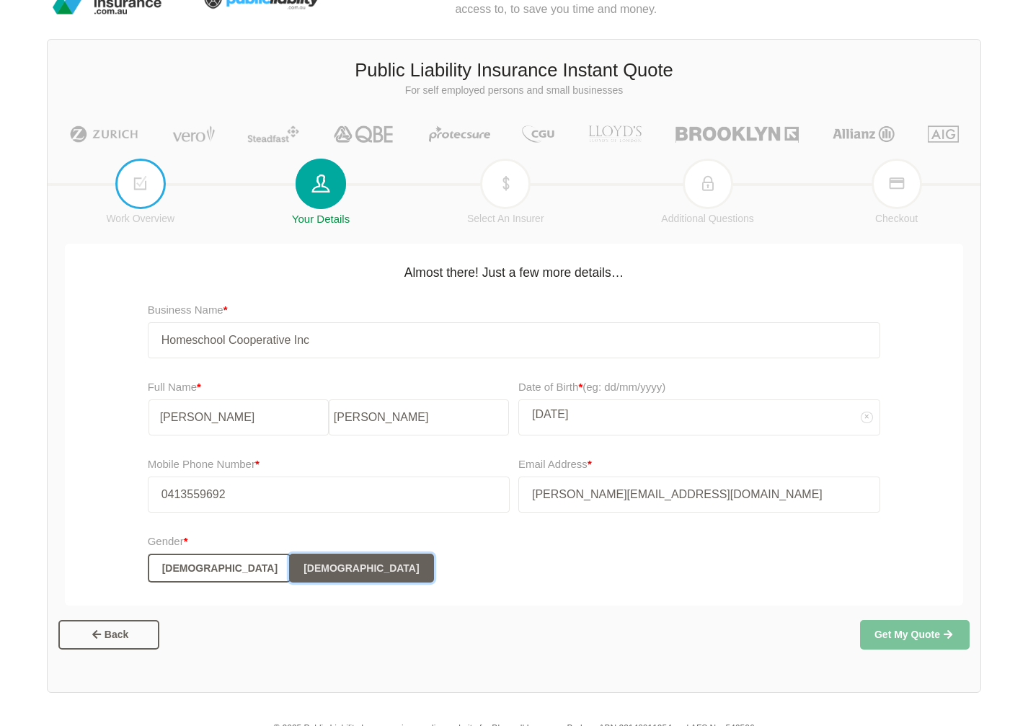
click at [289, 570] on button "[DEMOGRAPHIC_DATA]" at bounding box center [361, 568] width 144 height 29
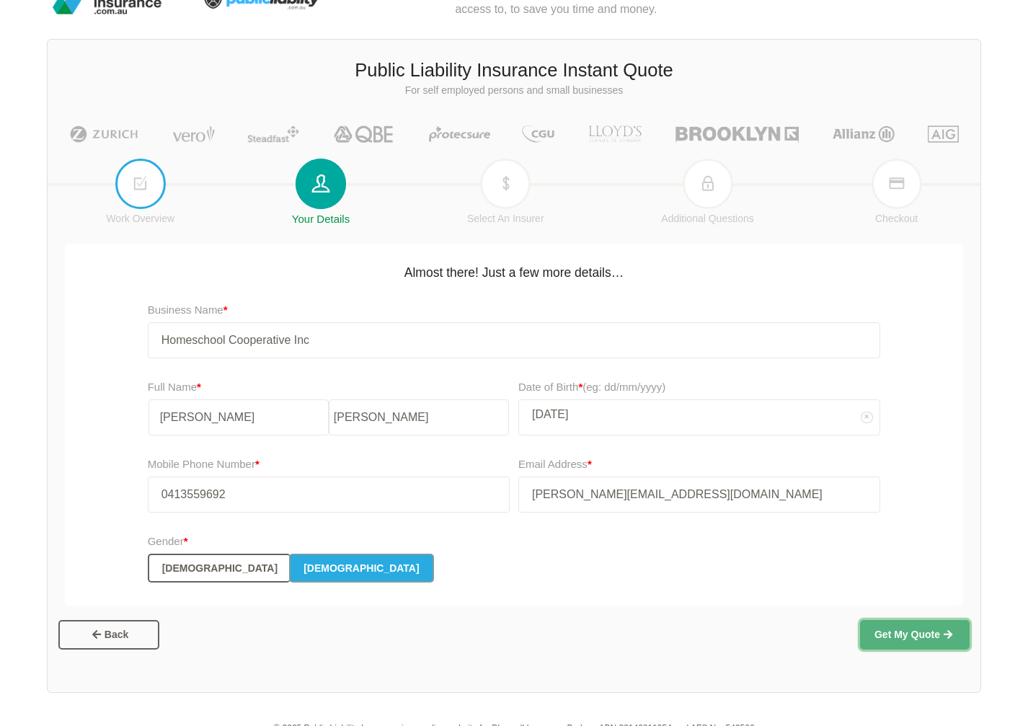
click at [883, 639] on button "Get My Quote" at bounding box center [915, 634] width 110 height 29
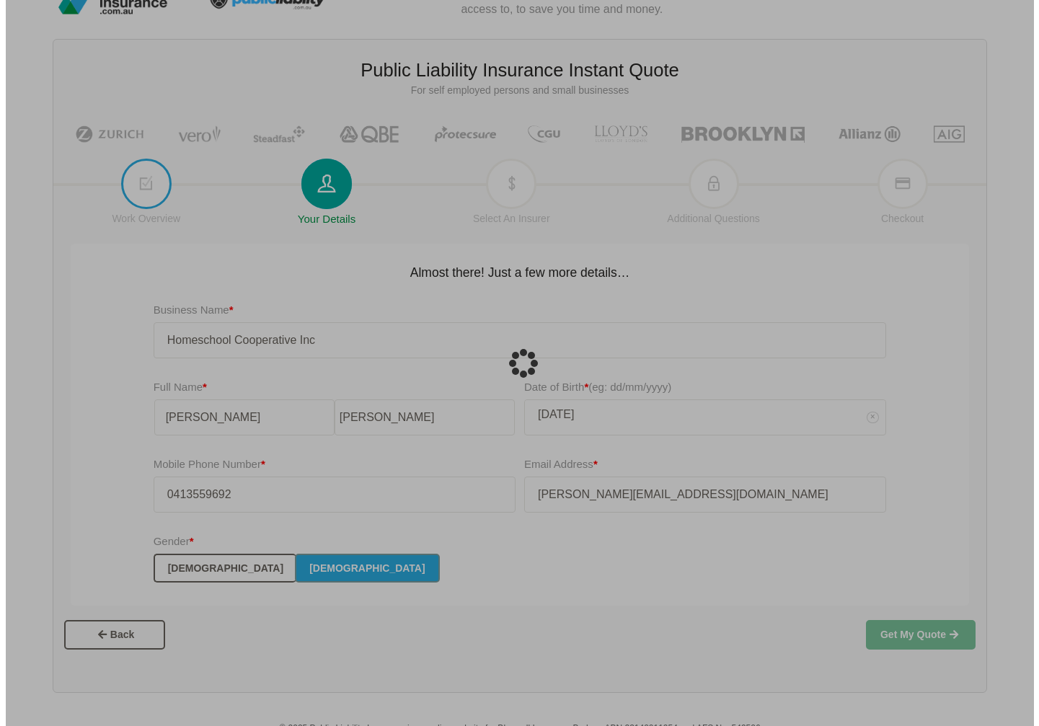
scroll to position [0, 0]
